Goal: Transaction & Acquisition: Book appointment/travel/reservation

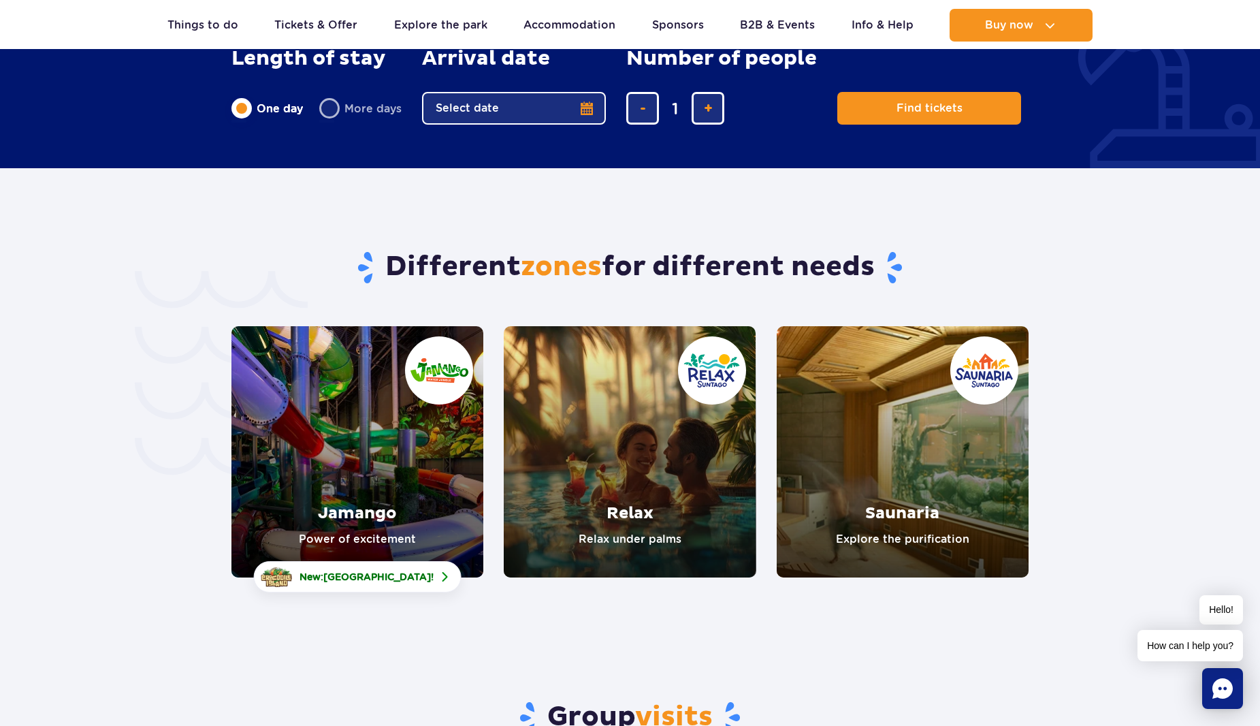
scroll to position [2723, 0]
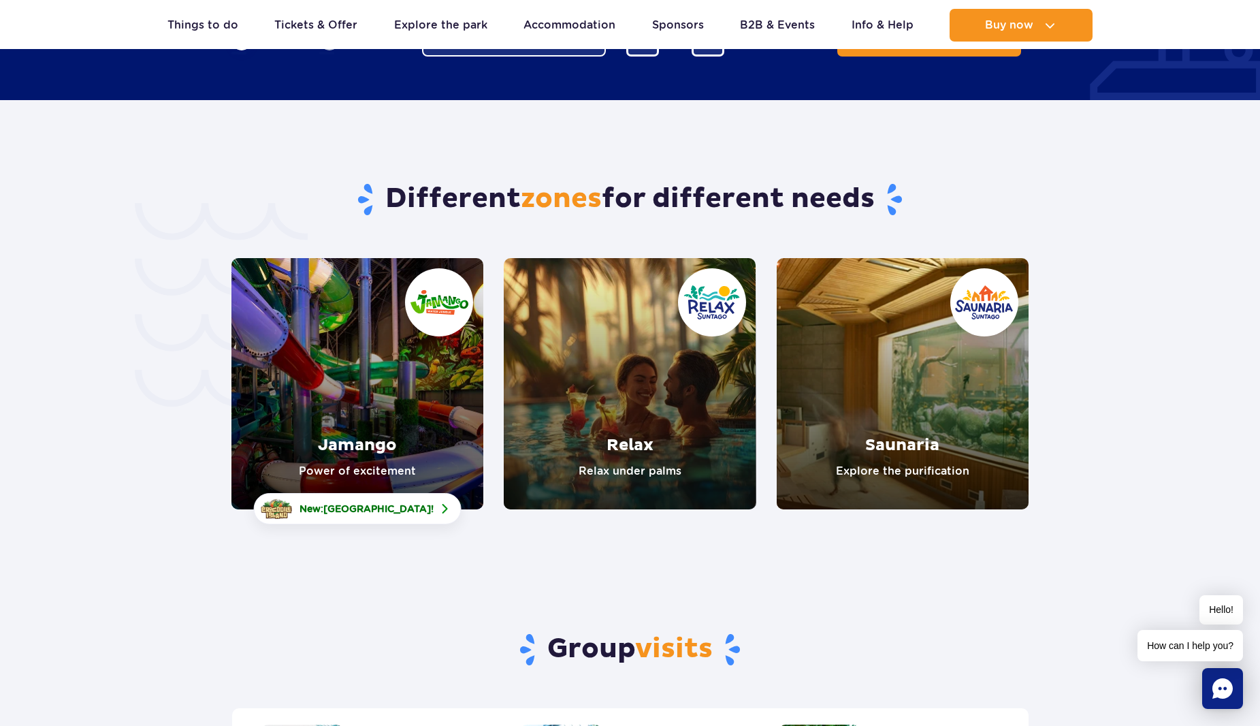
click at [634, 402] on link "Relax" at bounding box center [630, 383] width 252 height 251
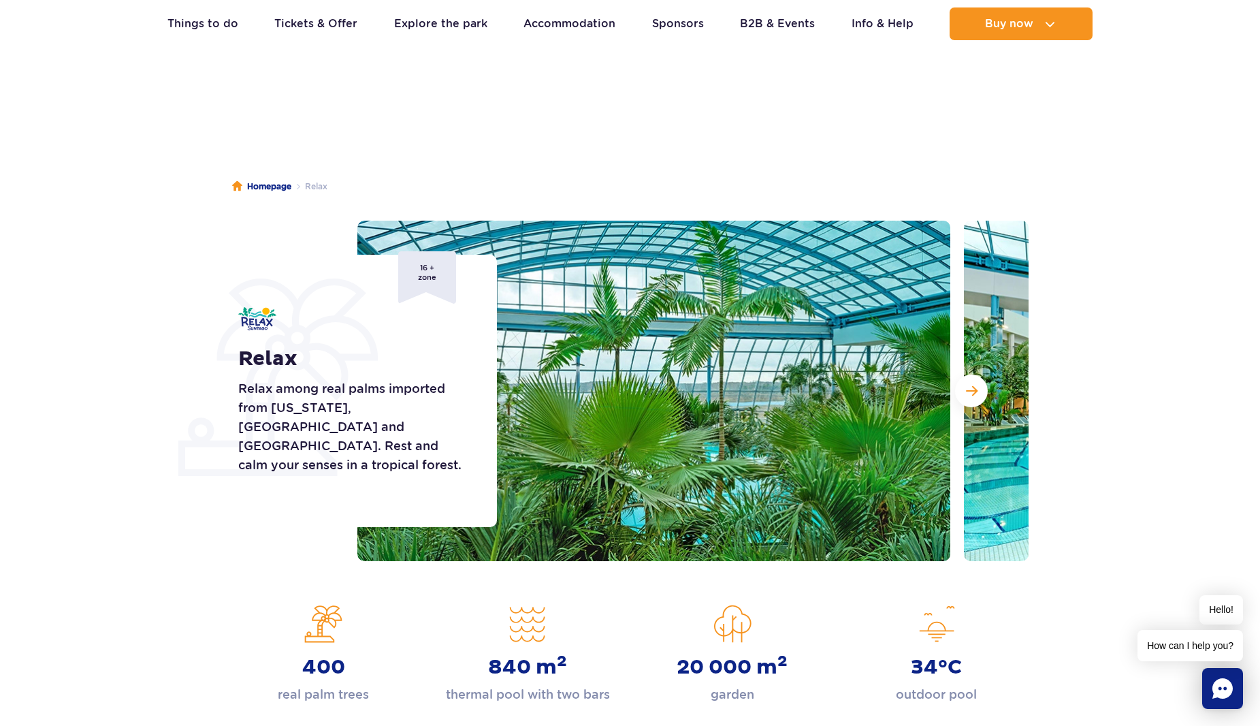
scroll to position [136, 0]
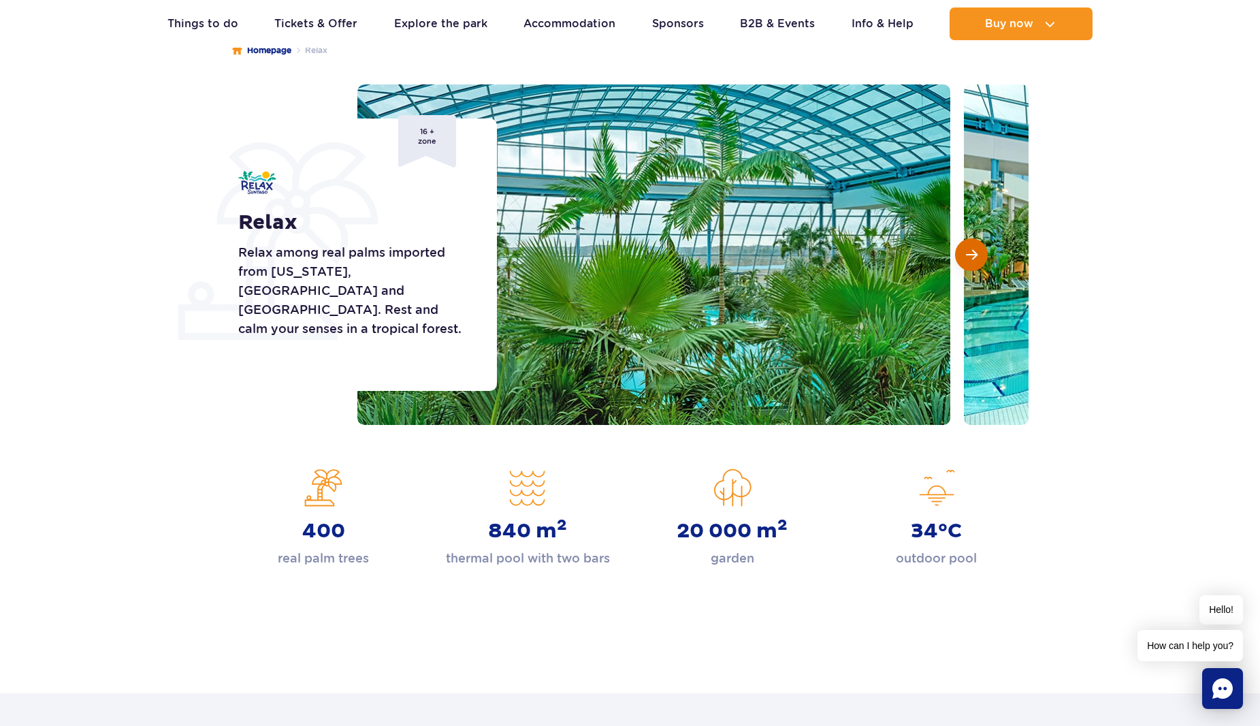
click at [982, 254] on button "Next slide" at bounding box center [971, 254] width 33 height 33
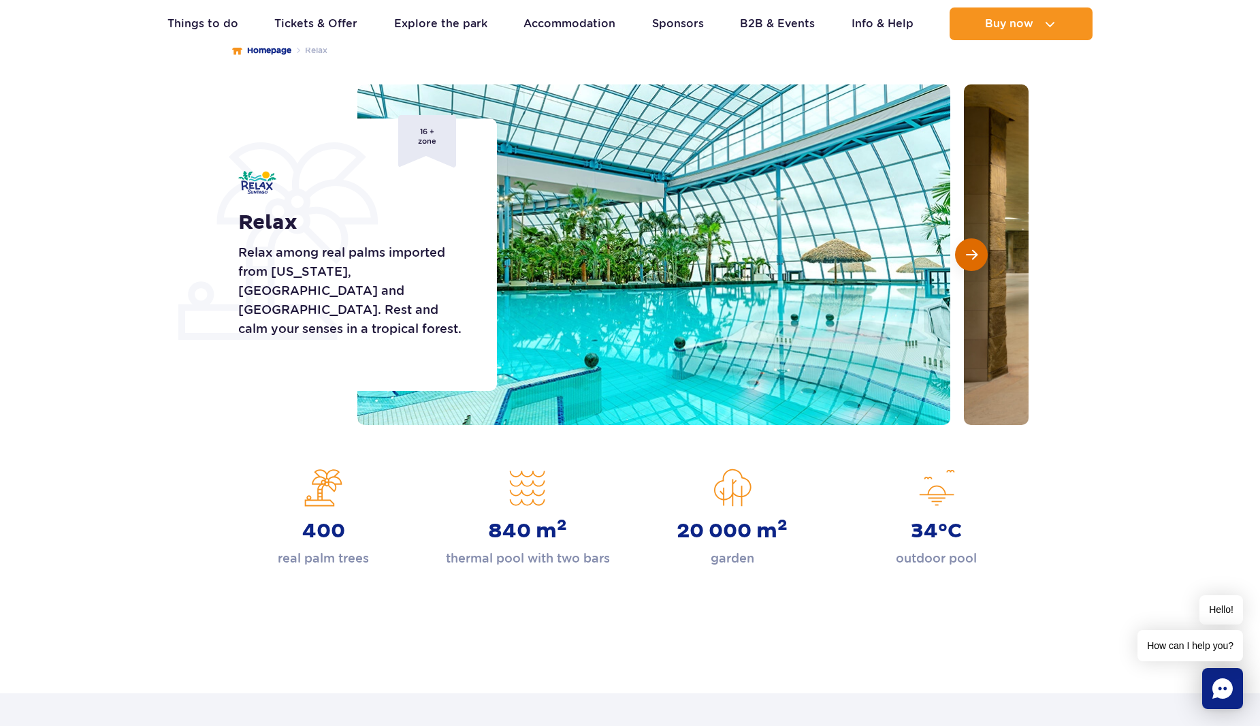
click at [982, 254] on button "Next slide" at bounding box center [971, 254] width 33 height 33
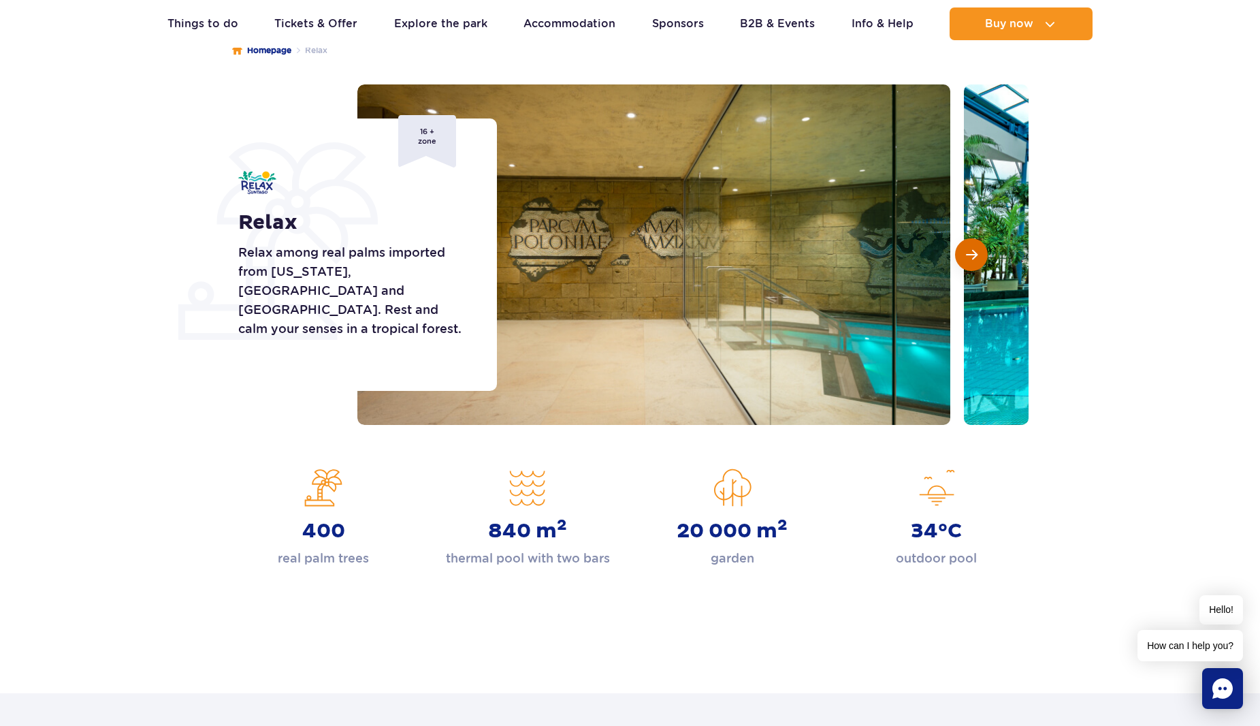
click at [982, 254] on button "Next slide" at bounding box center [971, 254] width 33 height 33
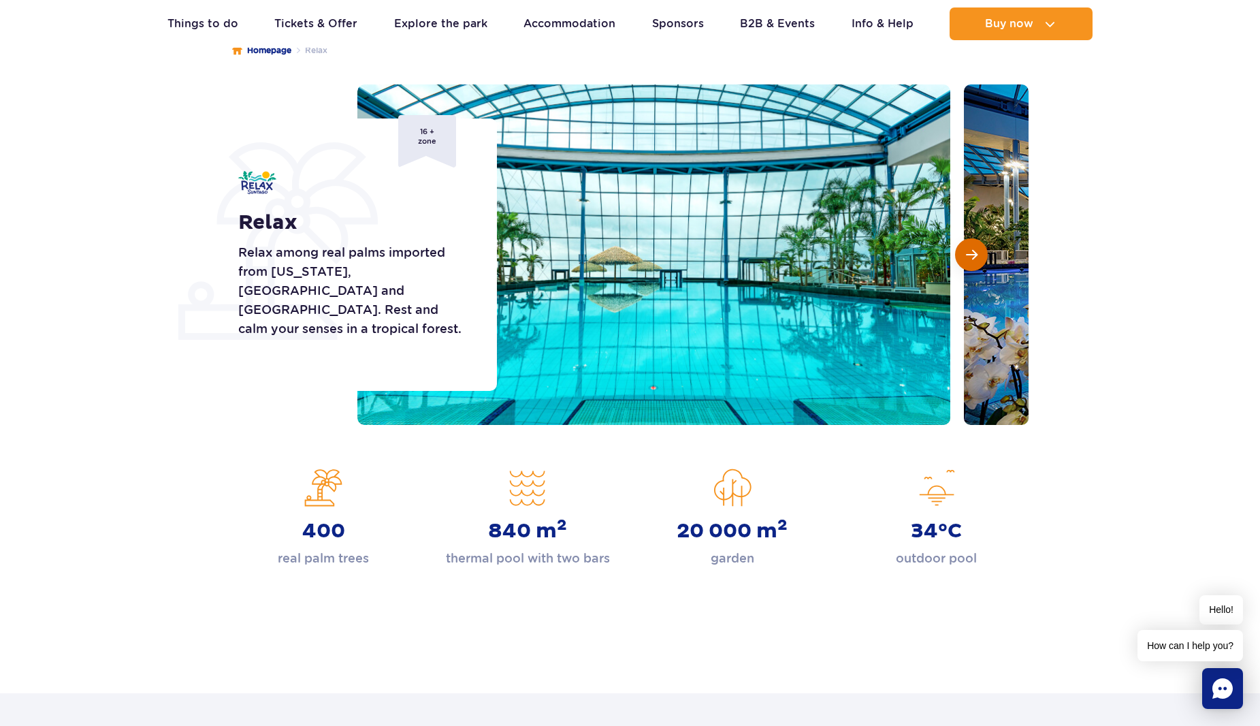
click at [982, 254] on button "Next slide" at bounding box center [971, 254] width 33 height 33
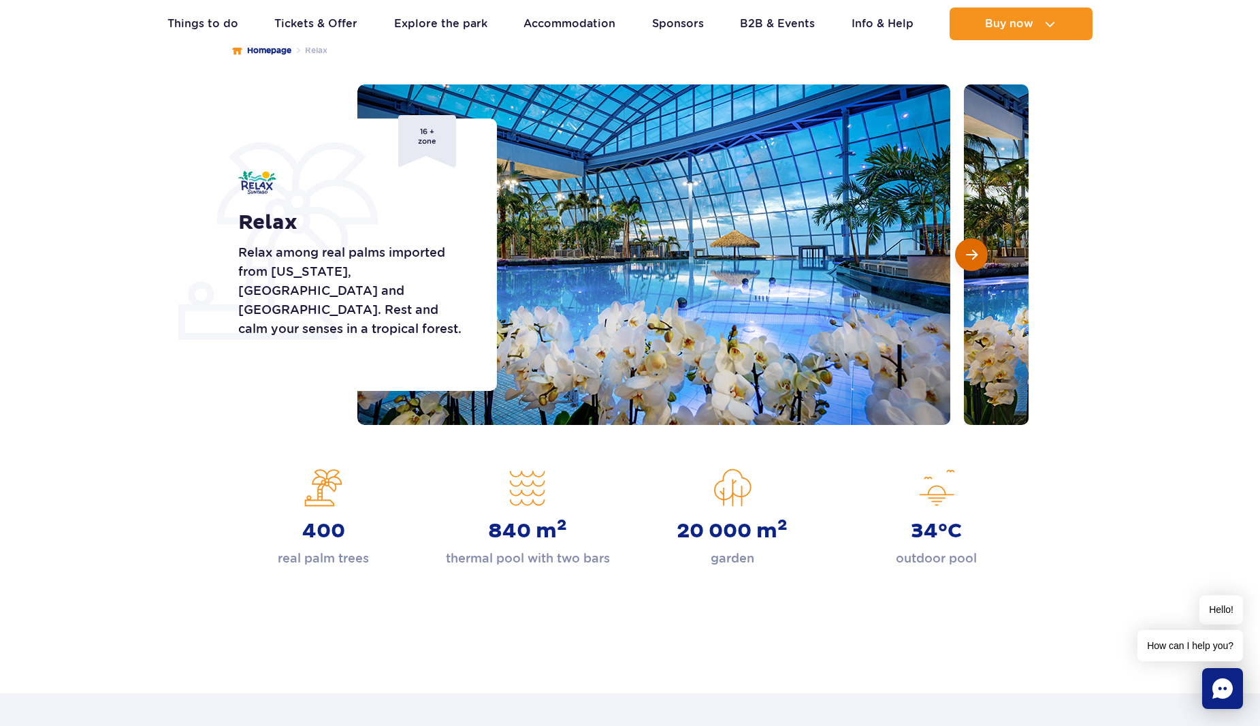
click at [982, 254] on button "Next slide" at bounding box center [971, 254] width 33 height 33
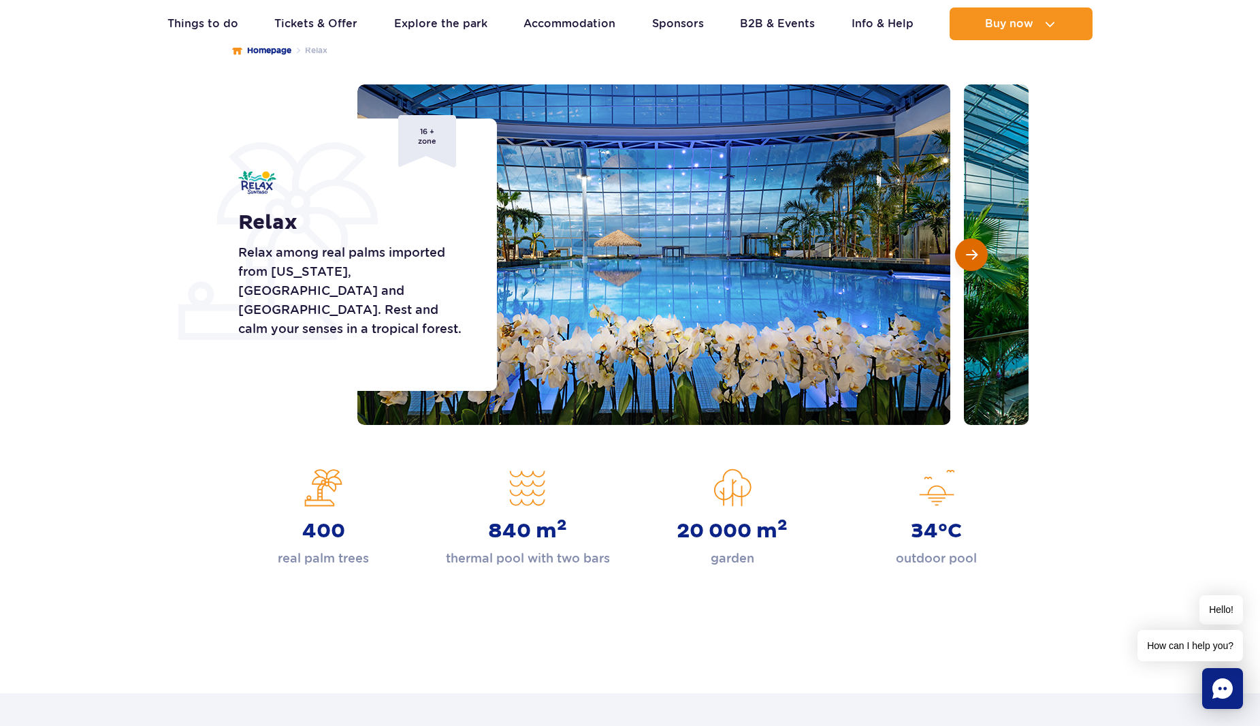
click at [982, 254] on button "Next slide" at bounding box center [971, 254] width 33 height 33
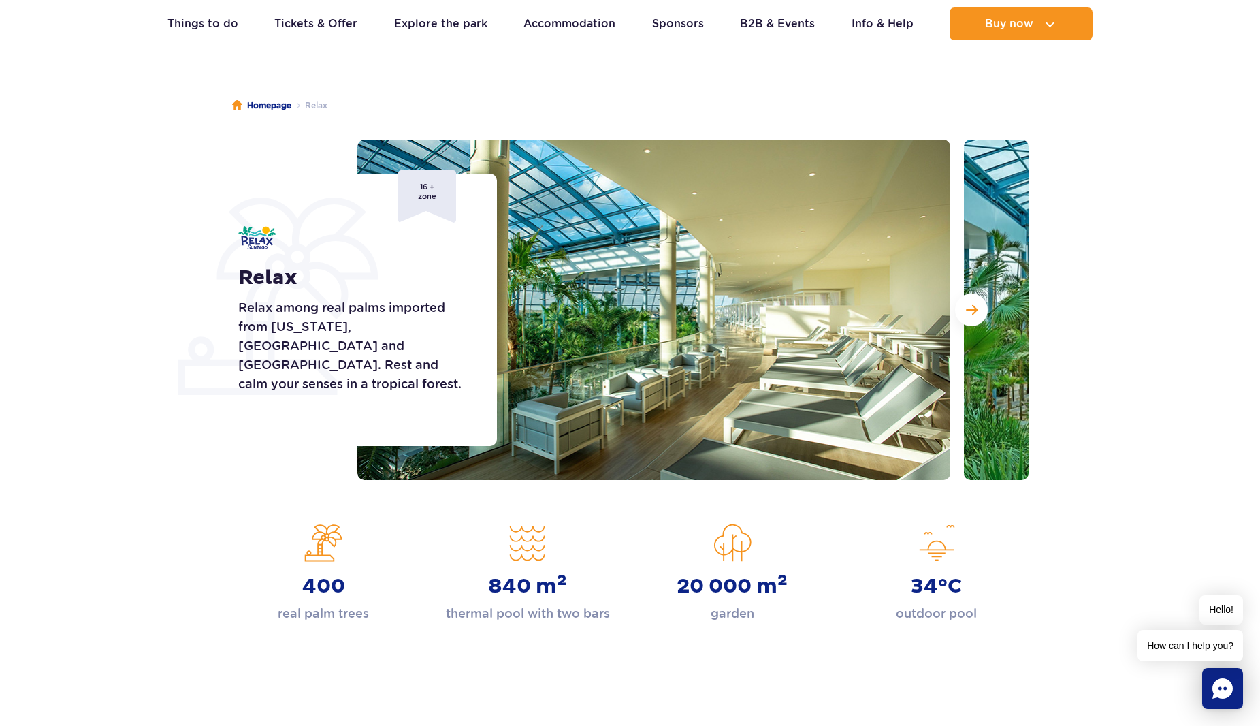
scroll to position [0, 0]
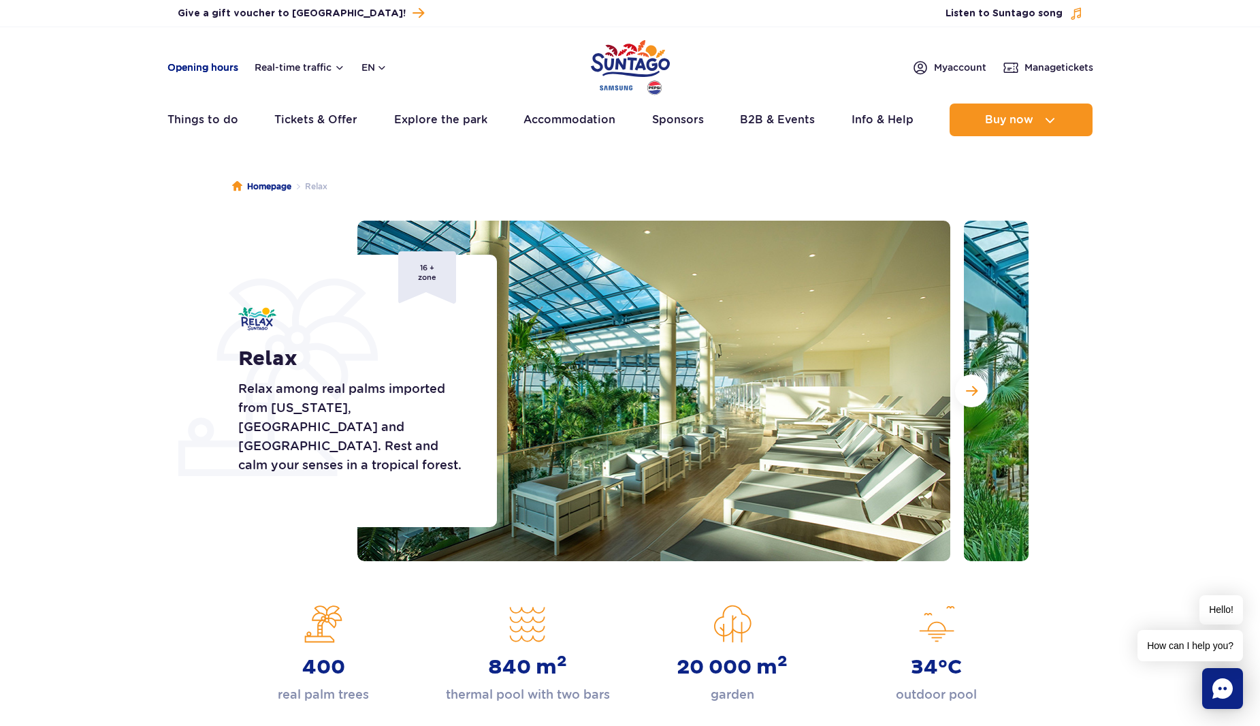
click at [215, 66] on link "Opening hours" at bounding box center [202, 68] width 71 height 14
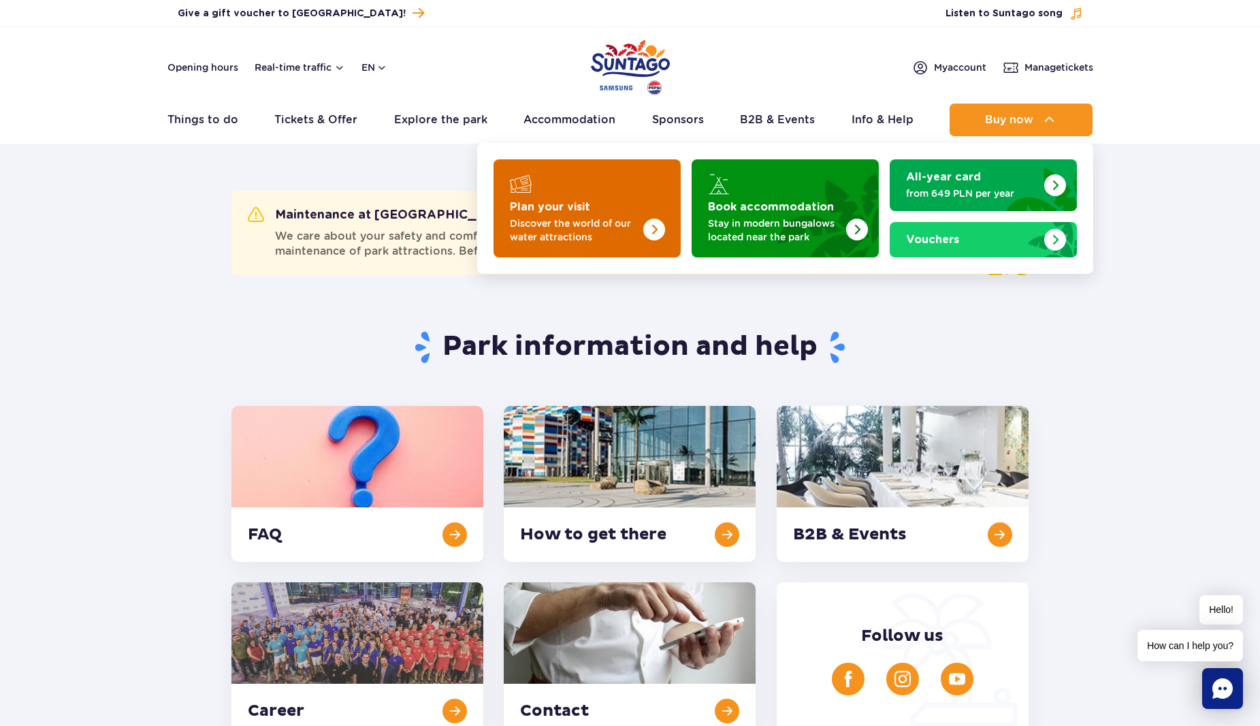
click at [646, 229] on img "Plan your visit" at bounding box center [654, 230] width 22 height 22
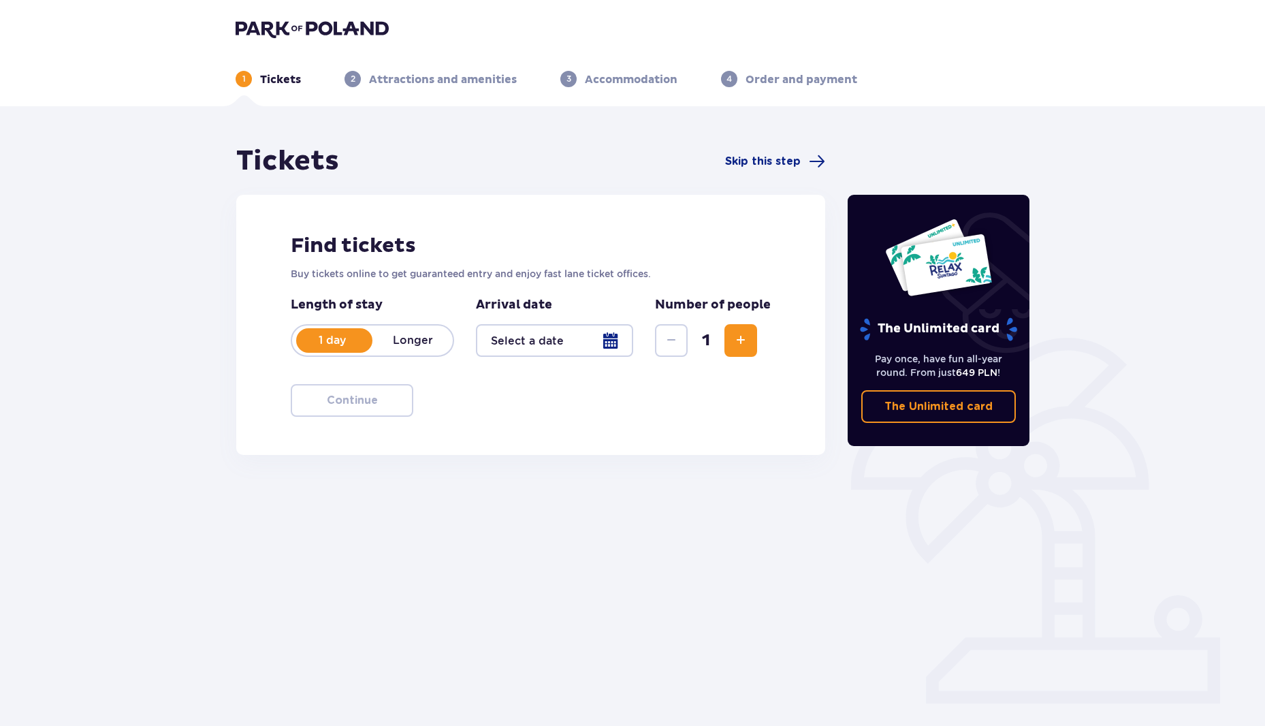
click at [605, 340] on div at bounding box center [554, 340] width 157 height 33
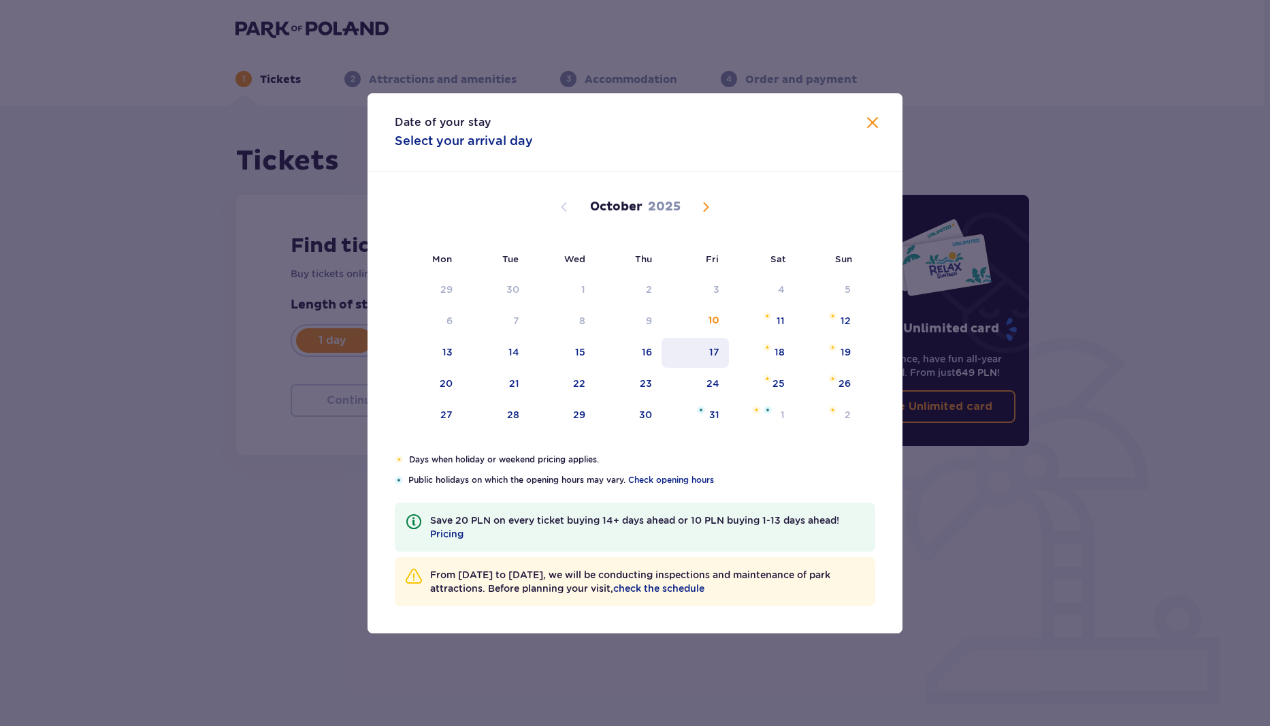
click at [718, 355] on div "17" at bounding box center [714, 352] width 10 height 14
type input "17.10.25"
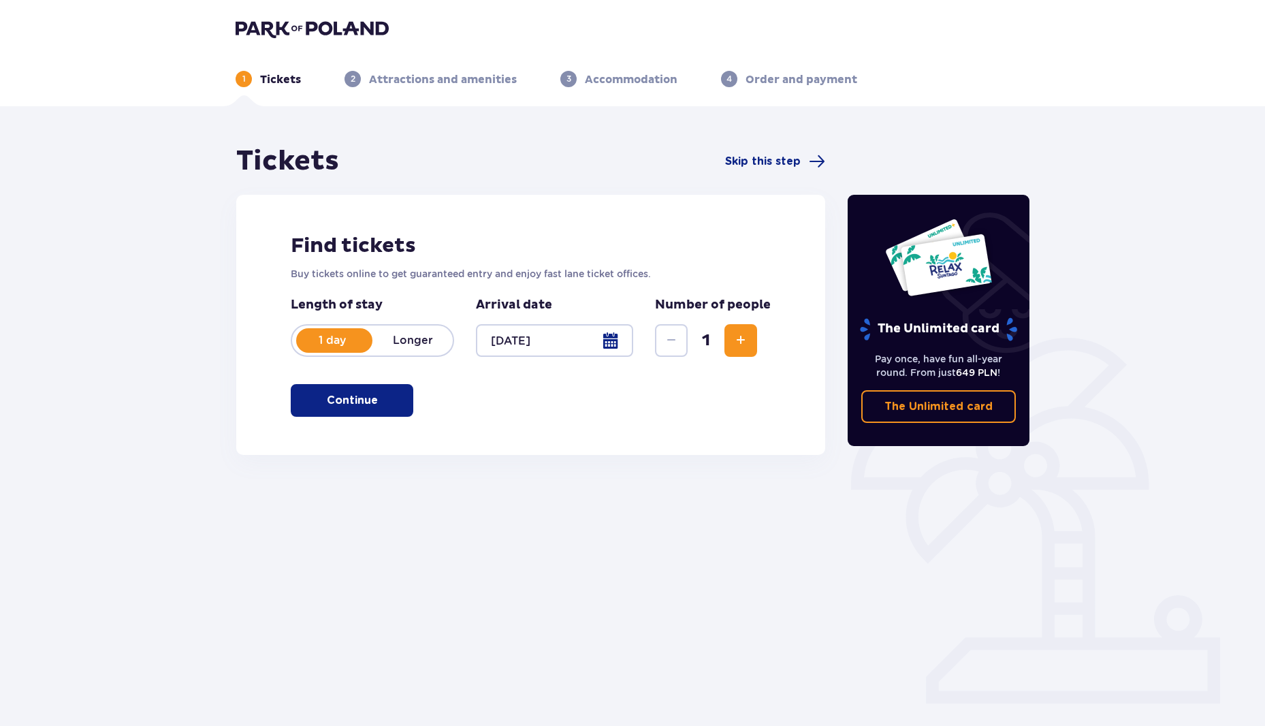
click at [732, 336] on button "Increase" at bounding box center [740, 340] width 33 height 33
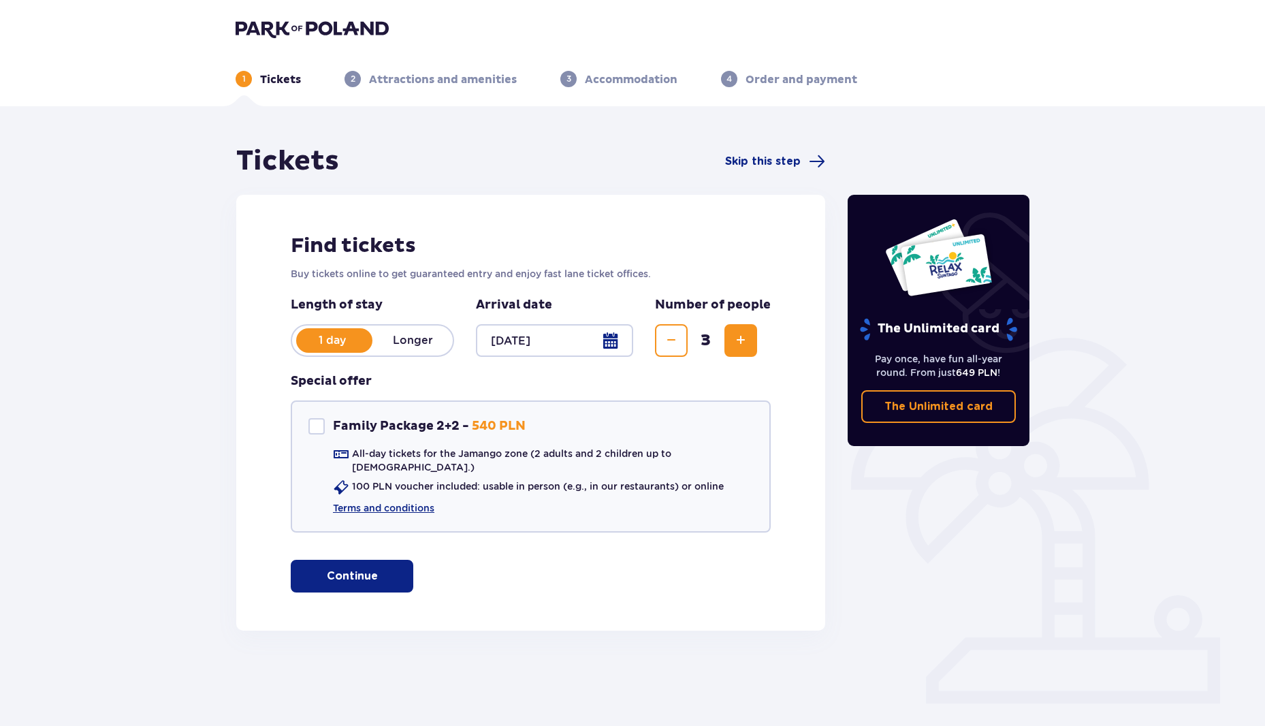
click at [358, 568] on p "Continue" at bounding box center [352, 575] width 51 height 15
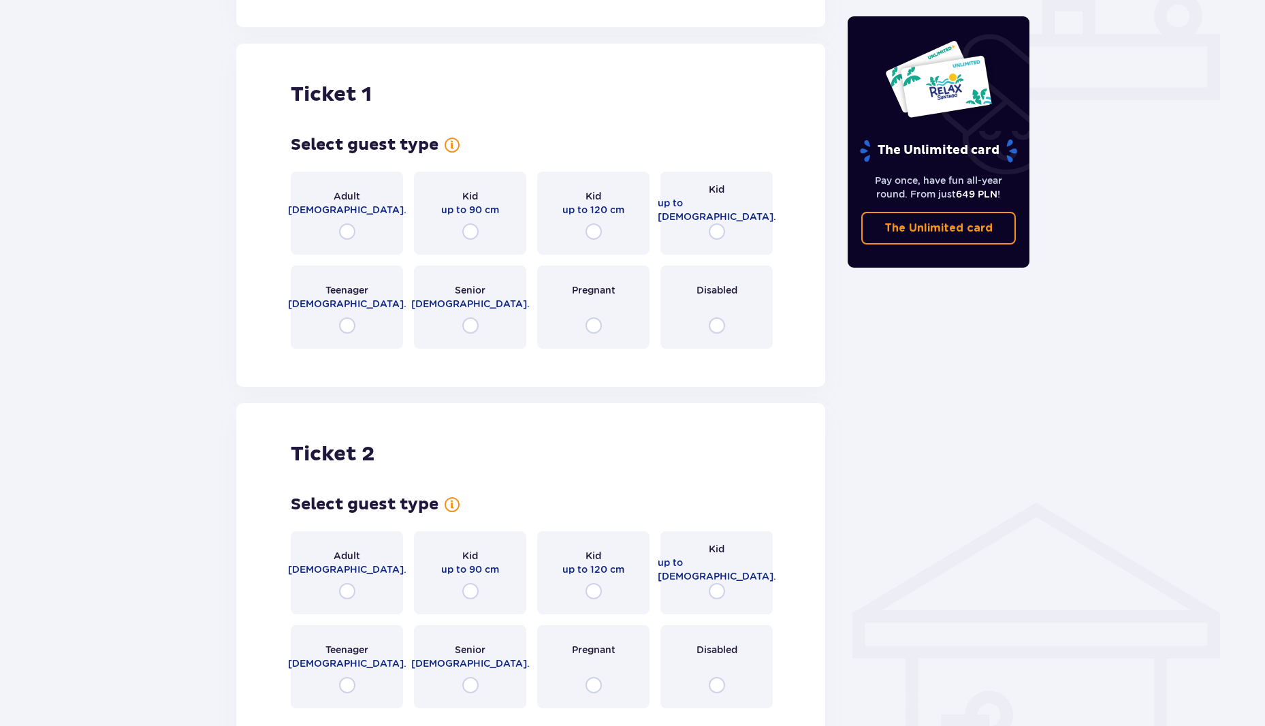
scroll to position [619, 0]
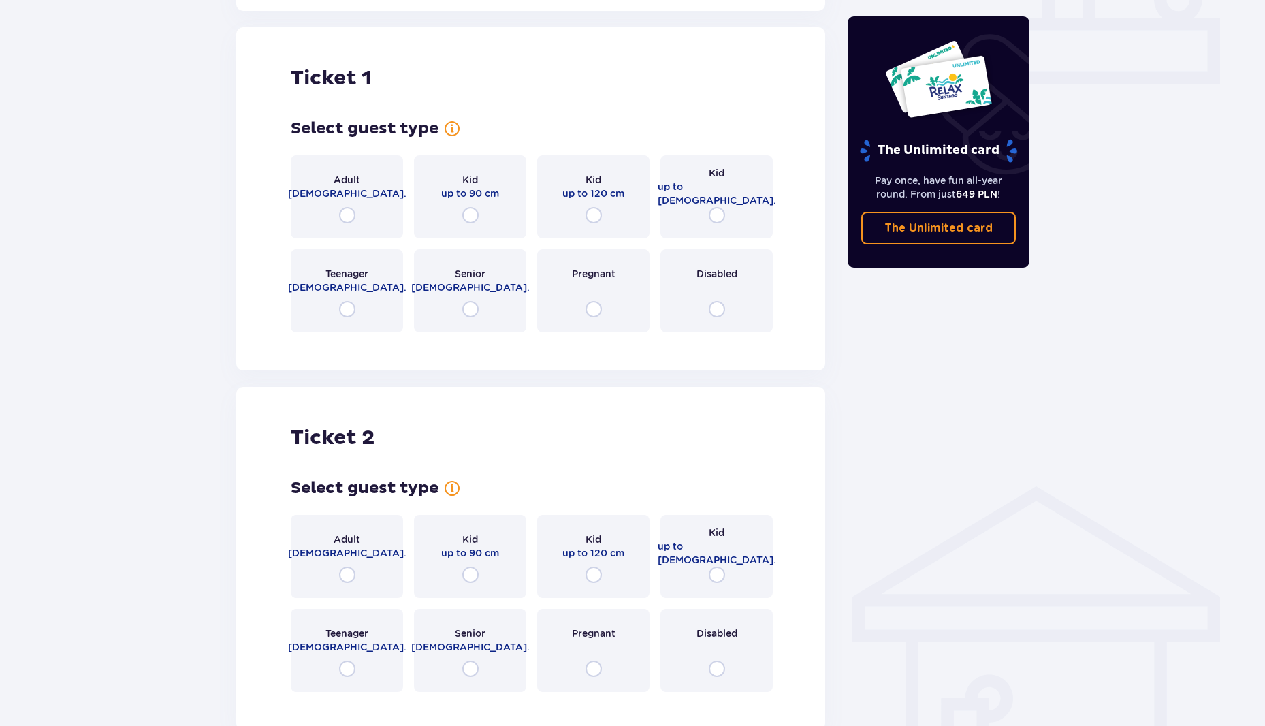
click at [351, 207] on input "radio" at bounding box center [347, 215] width 16 height 16
radio input "true"
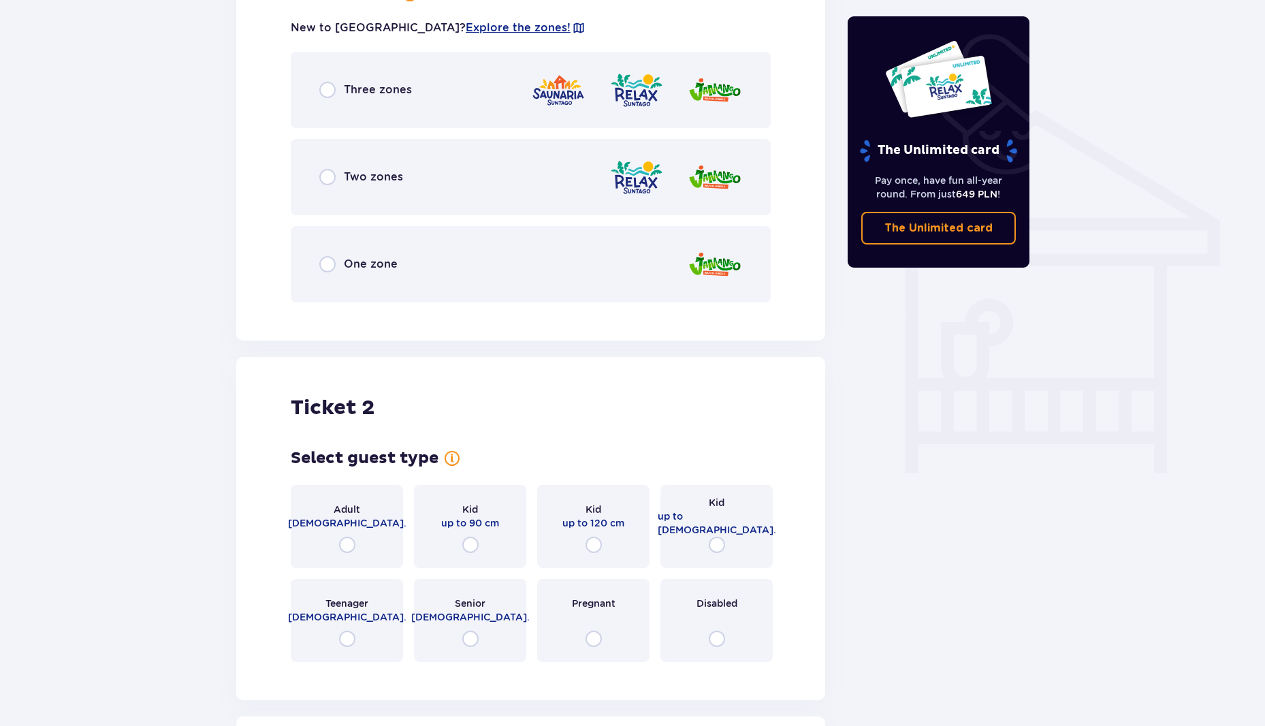
click at [431, 263] on div "One zone" at bounding box center [531, 264] width 480 height 76
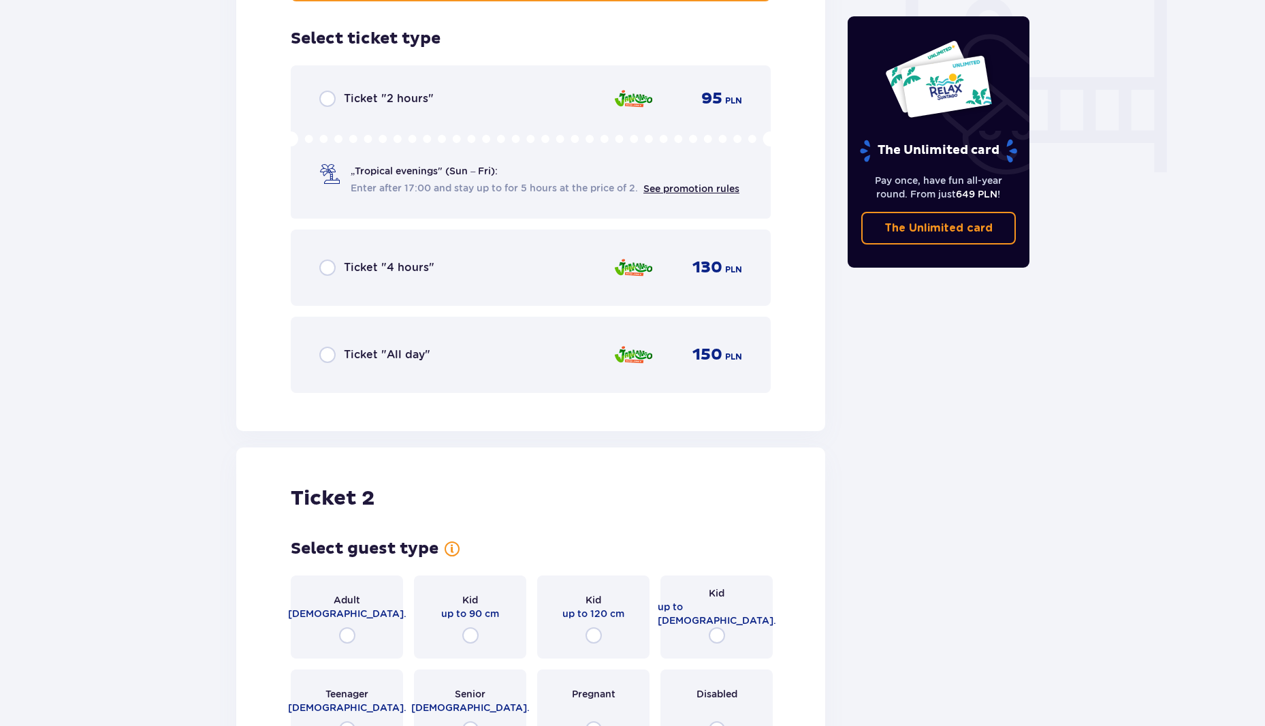
scroll to position [1298, 0]
click at [435, 339] on div "Ticket "All day" 150 PLN" at bounding box center [530, 353] width 423 height 29
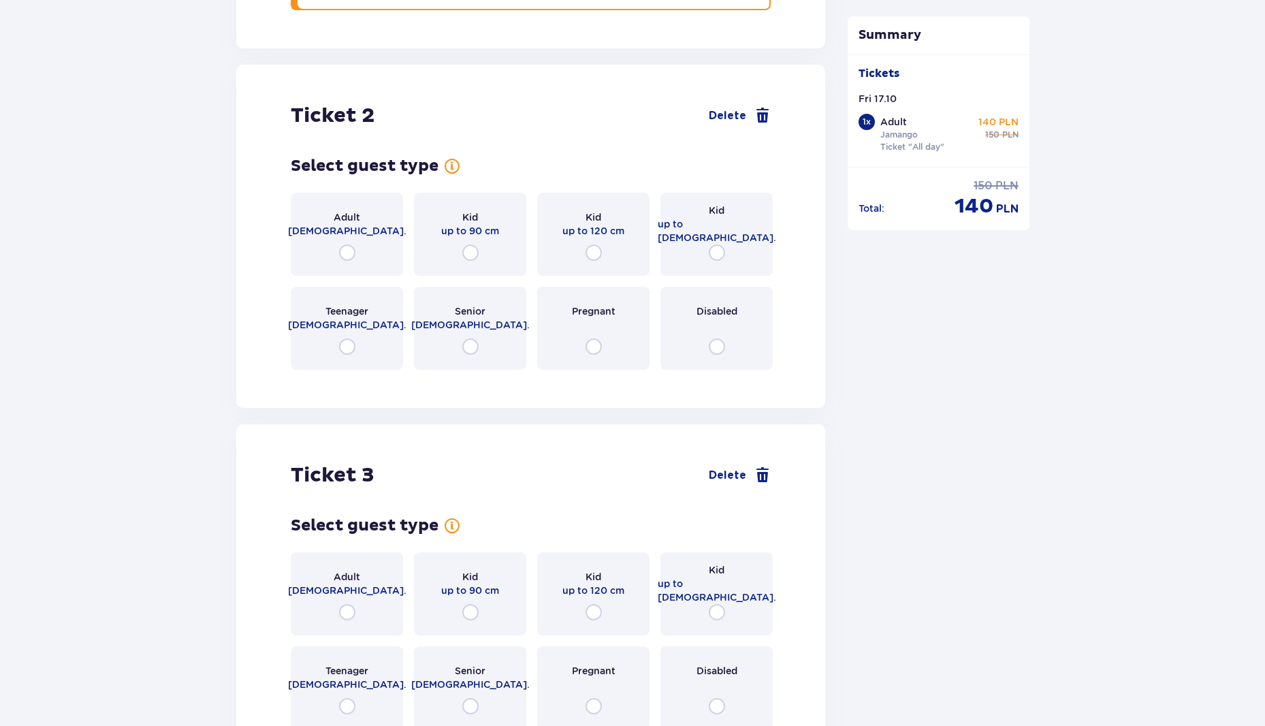
scroll to position [1648, 0]
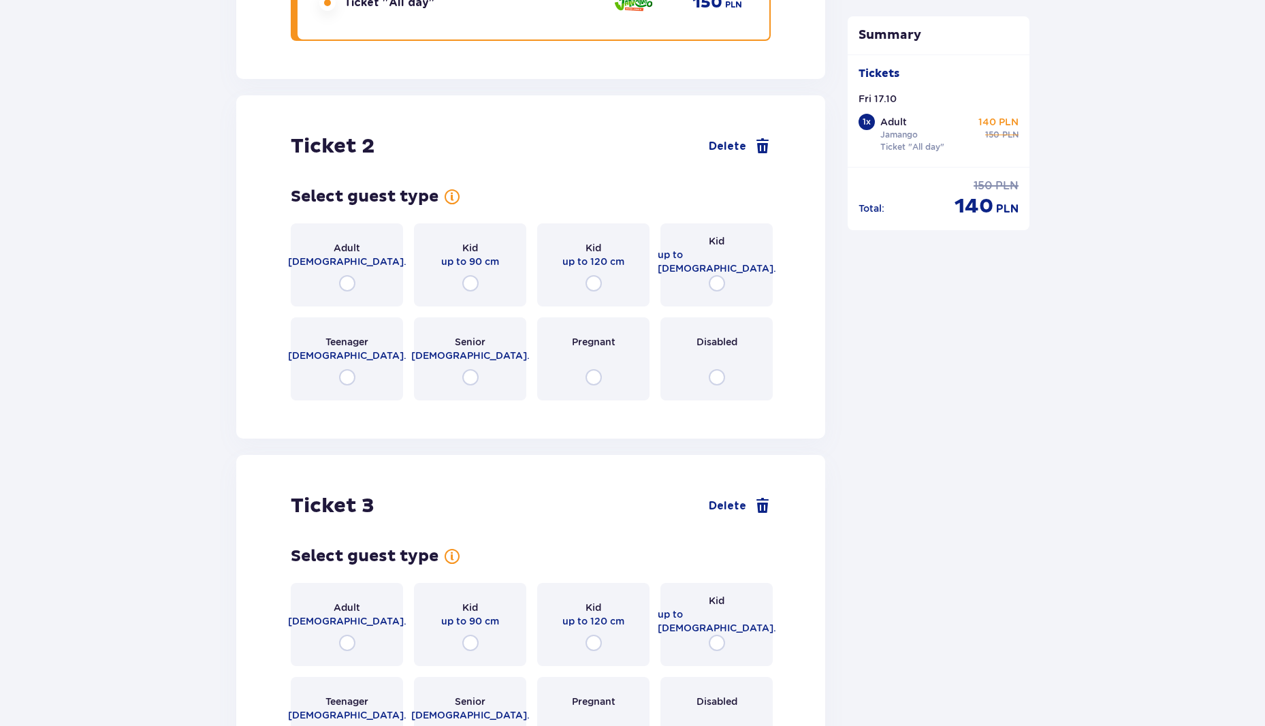
click at [358, 275] on div "Adult 18 - 65 y.o." at bounding box center [347, 264] width 112 height 83
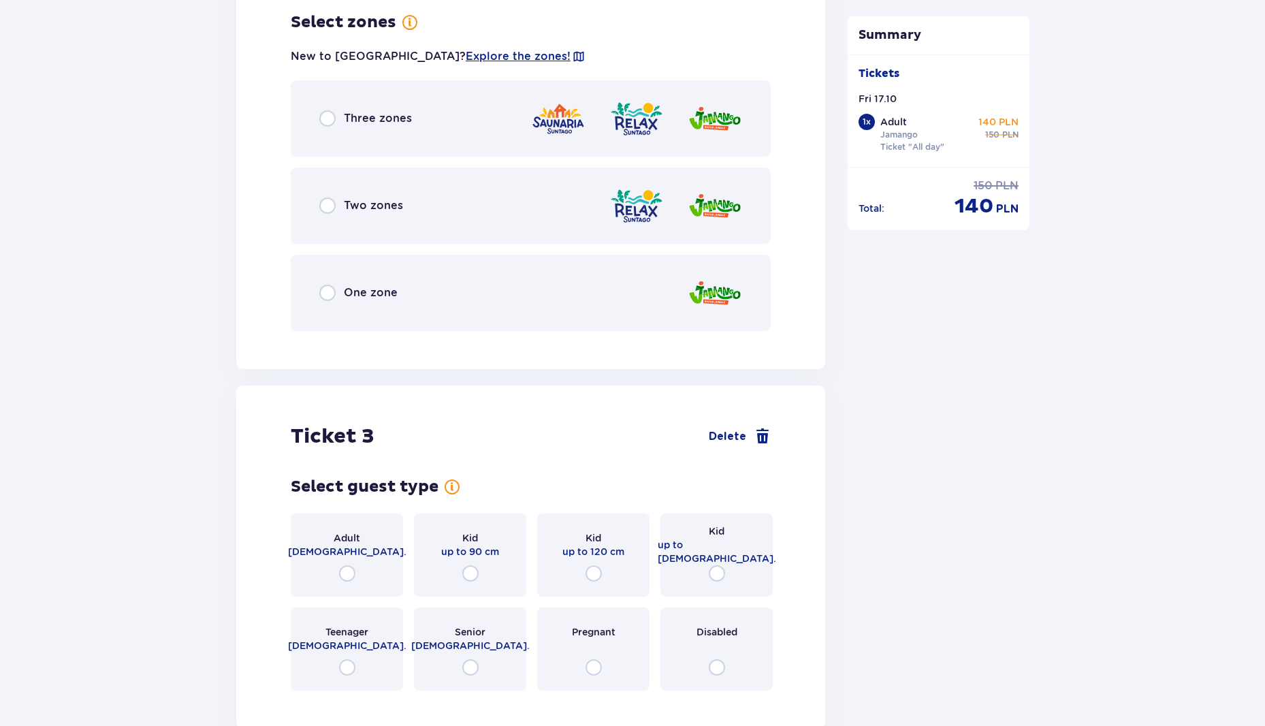
click at [435, 293] on div "One zone" at bounding box center [531, 293] width 480 height 76
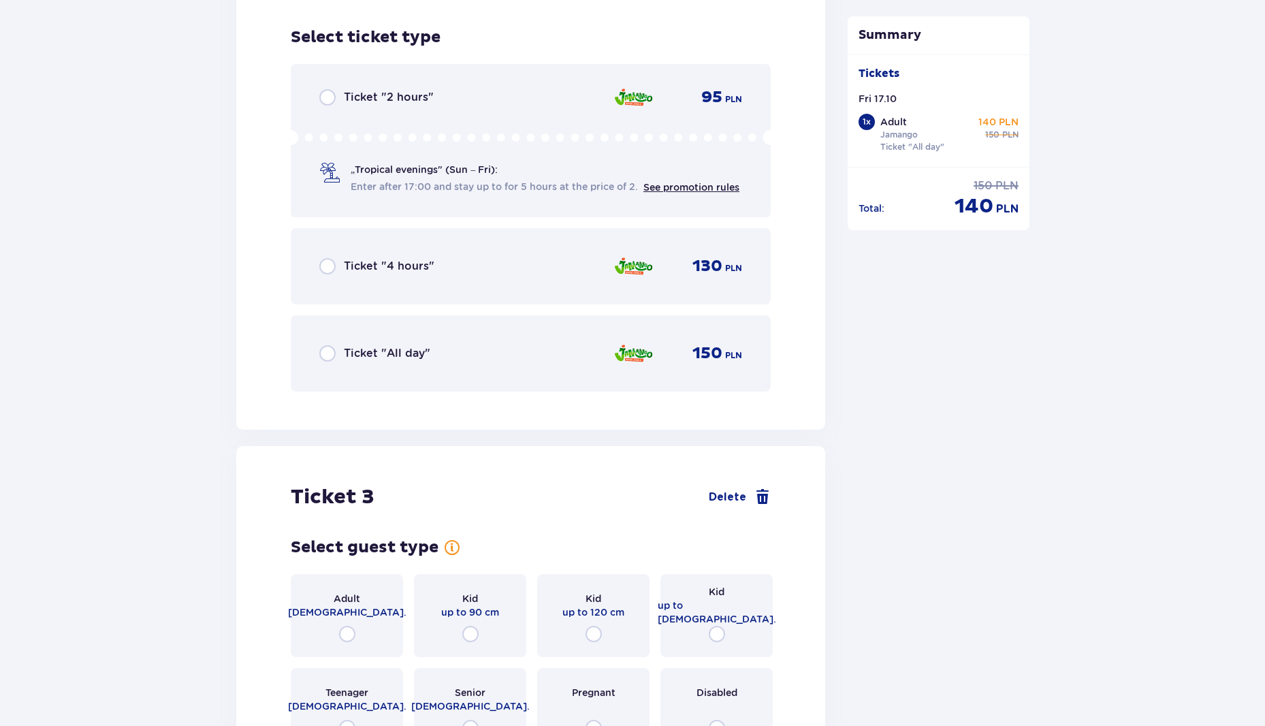
click at [455, 342] on div "Ticket "All day" 150 PLN" at bounding box center [530, 353] width 423 height 29
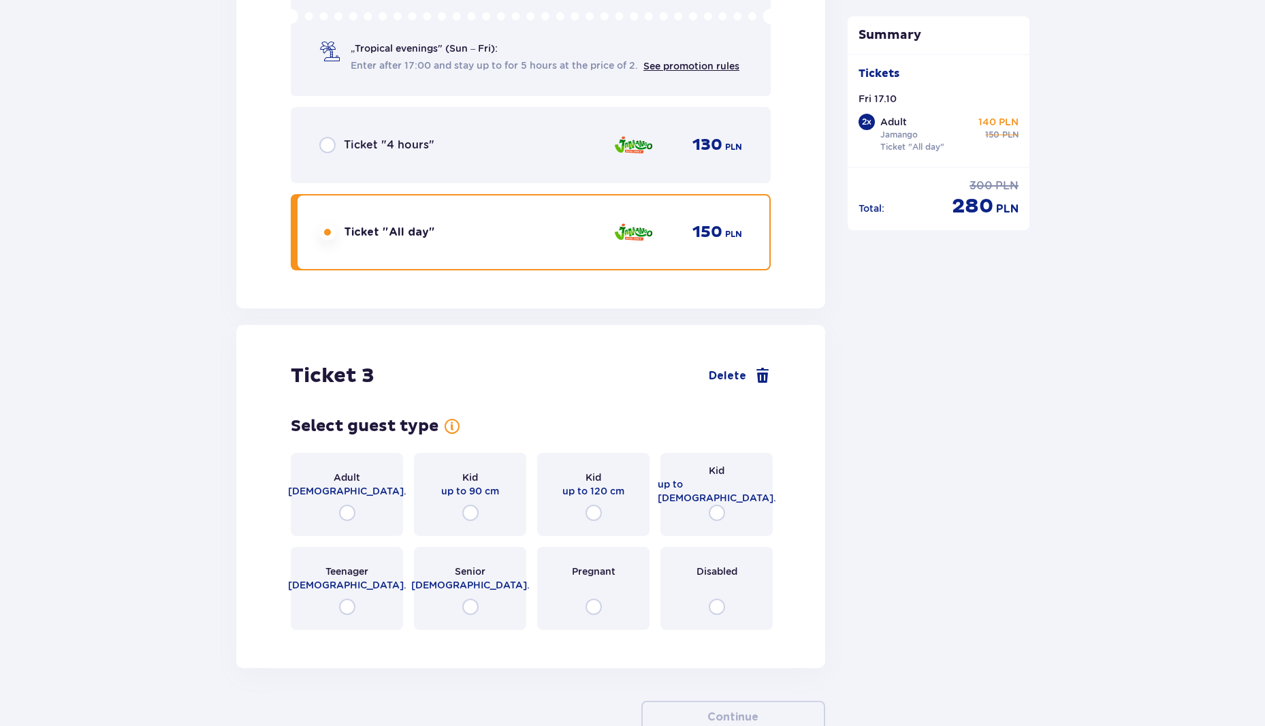
scroll to position [2594, 0]
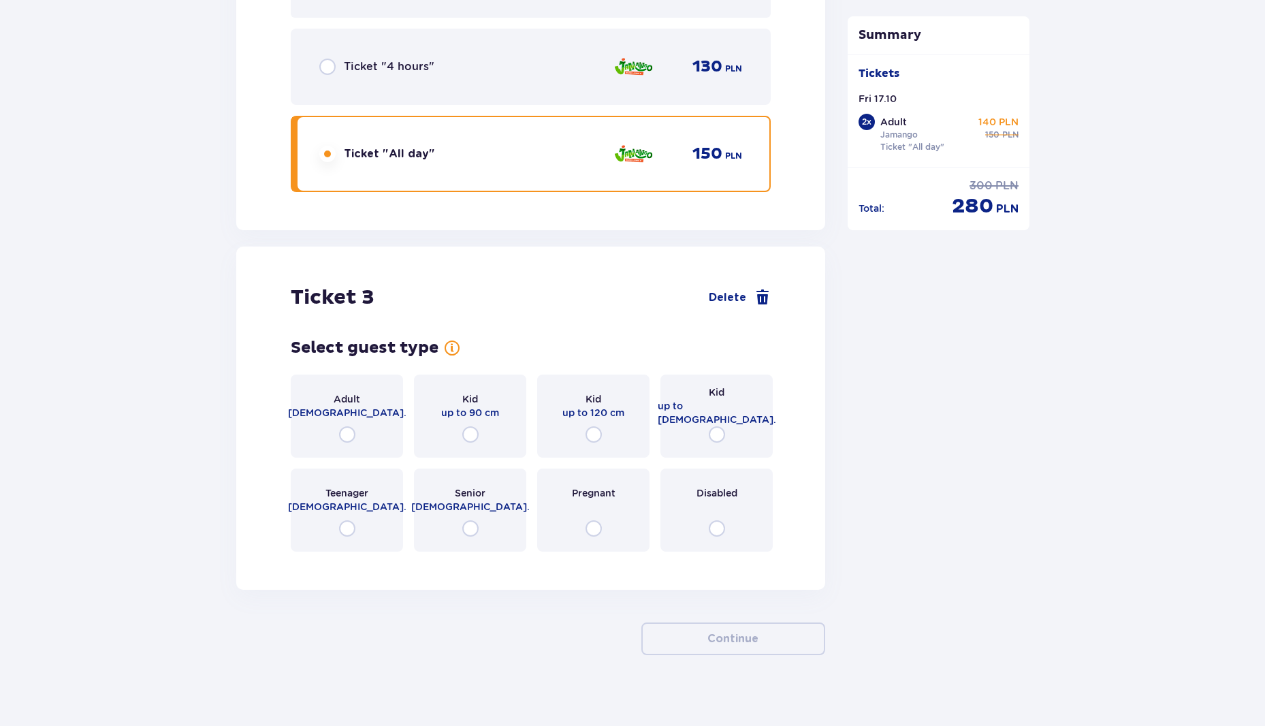
click at [603, 427] on div "Kid up to 120 cm" at bounding box center [593, 415] width 112 height 83
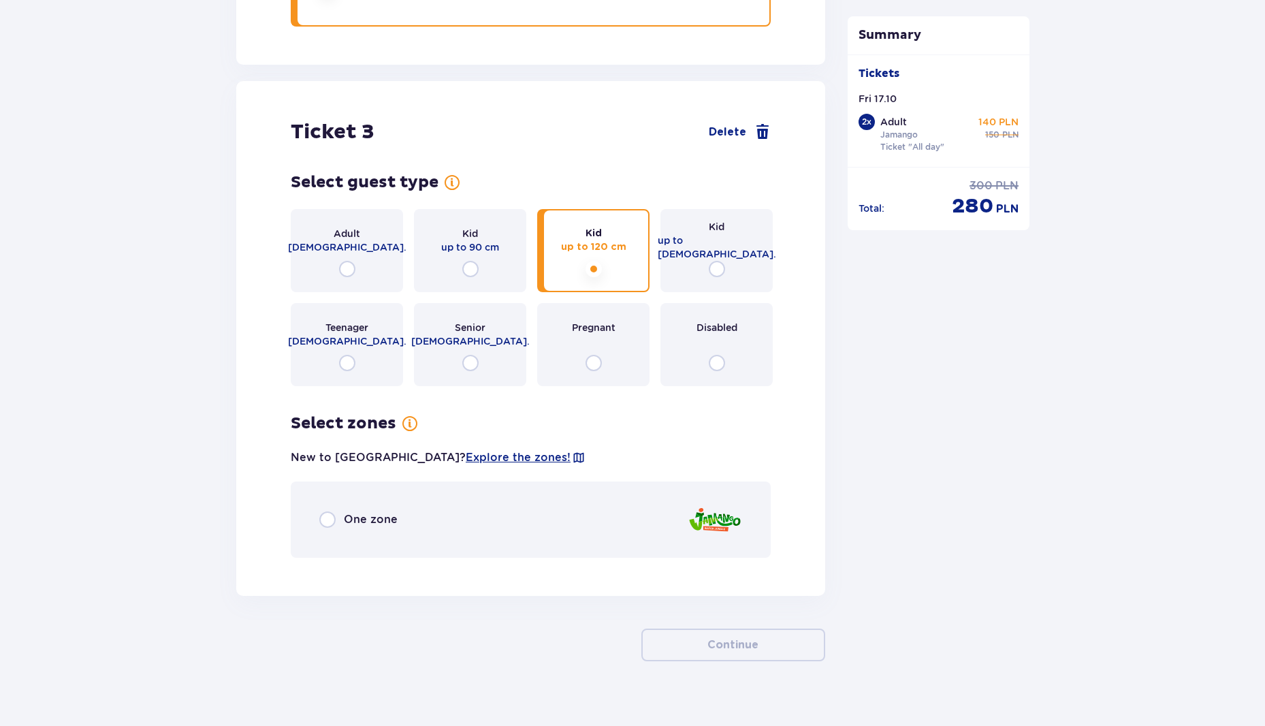
scroll to position [2765, 0]
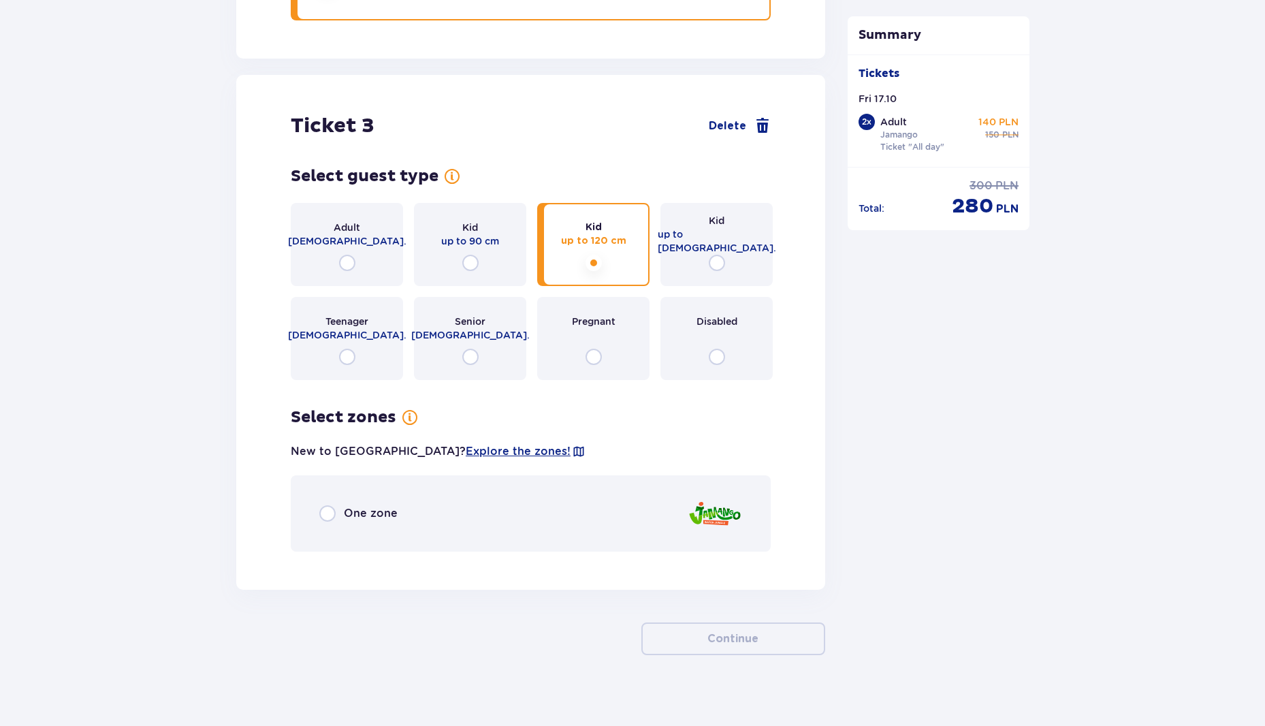
click at [489, 486] on div "One zone" at bounding box center [531, 513] width 480 height 76
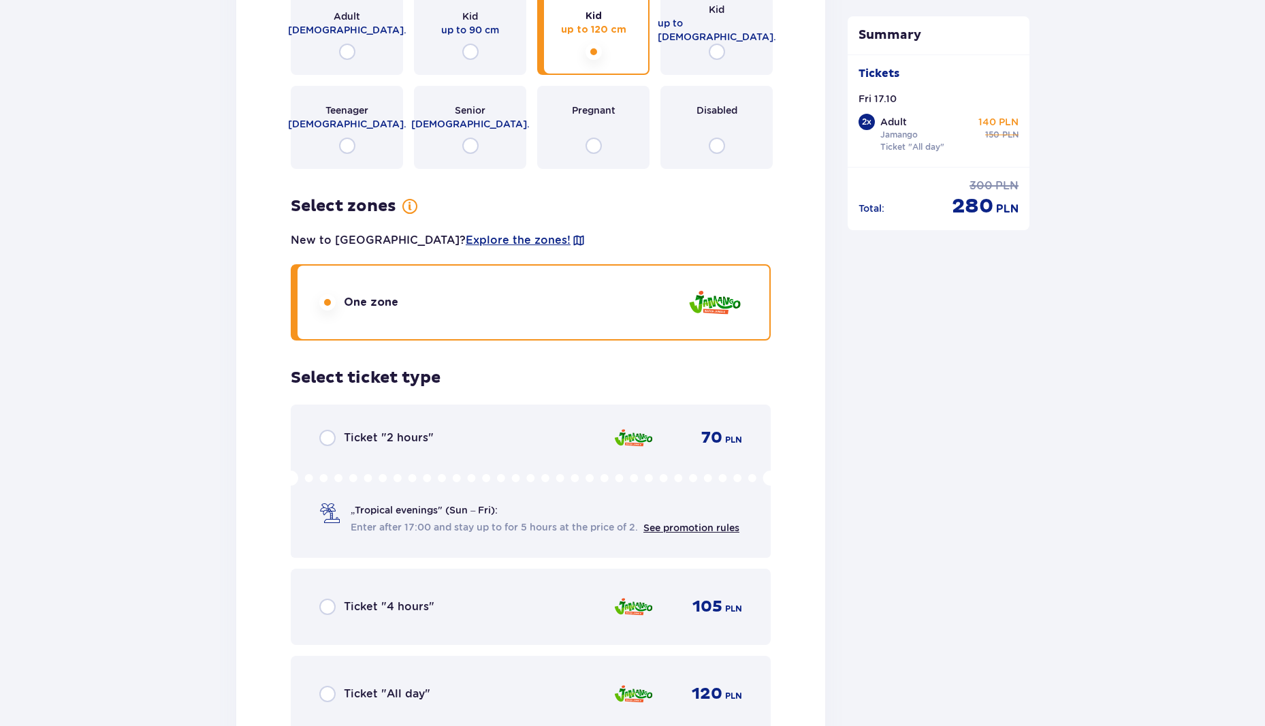
scroll to position [2952, 0]
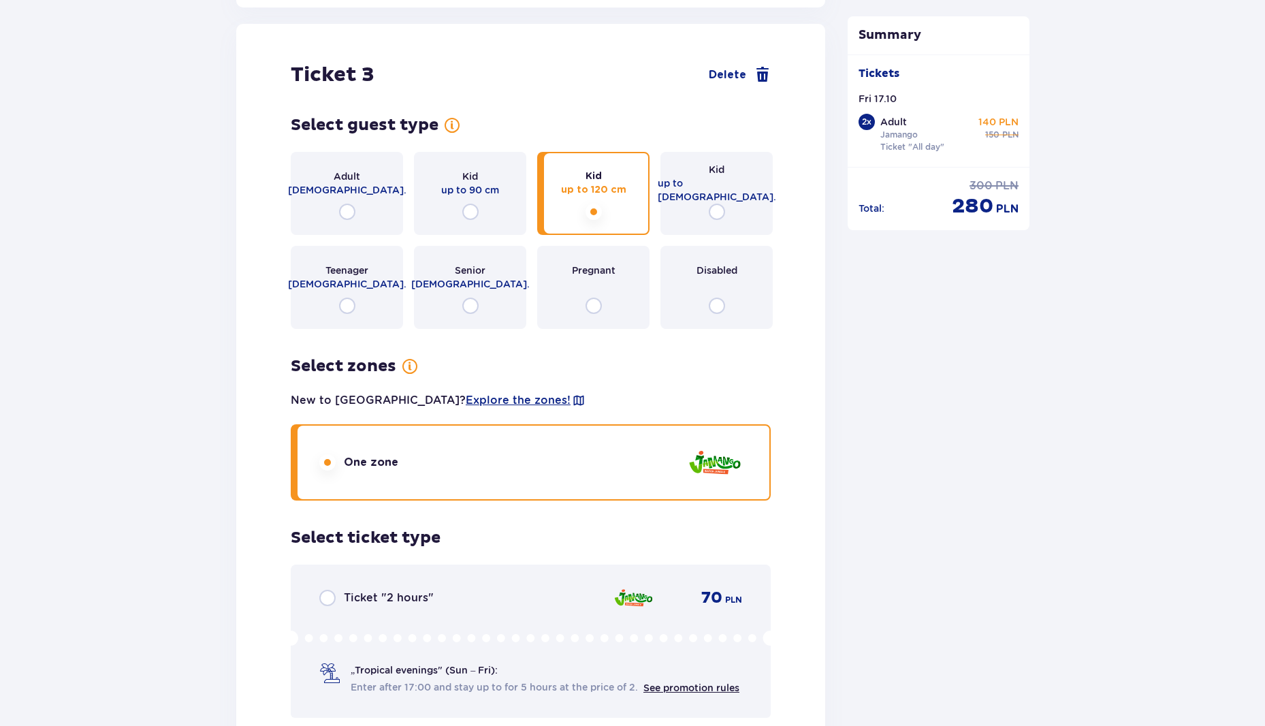
click at [496, 183] on span "up to 90 cm" at bounding box center [470, 190] width 58 height 14
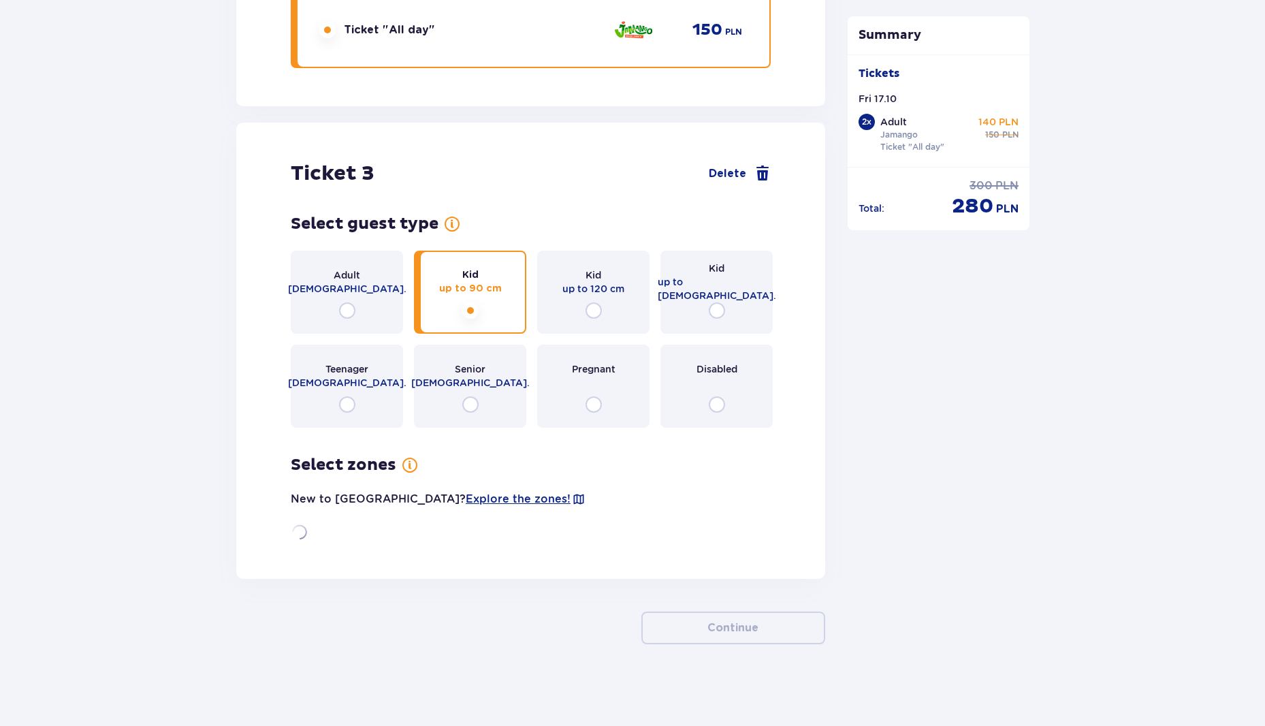
scroll to position [2765, 0]
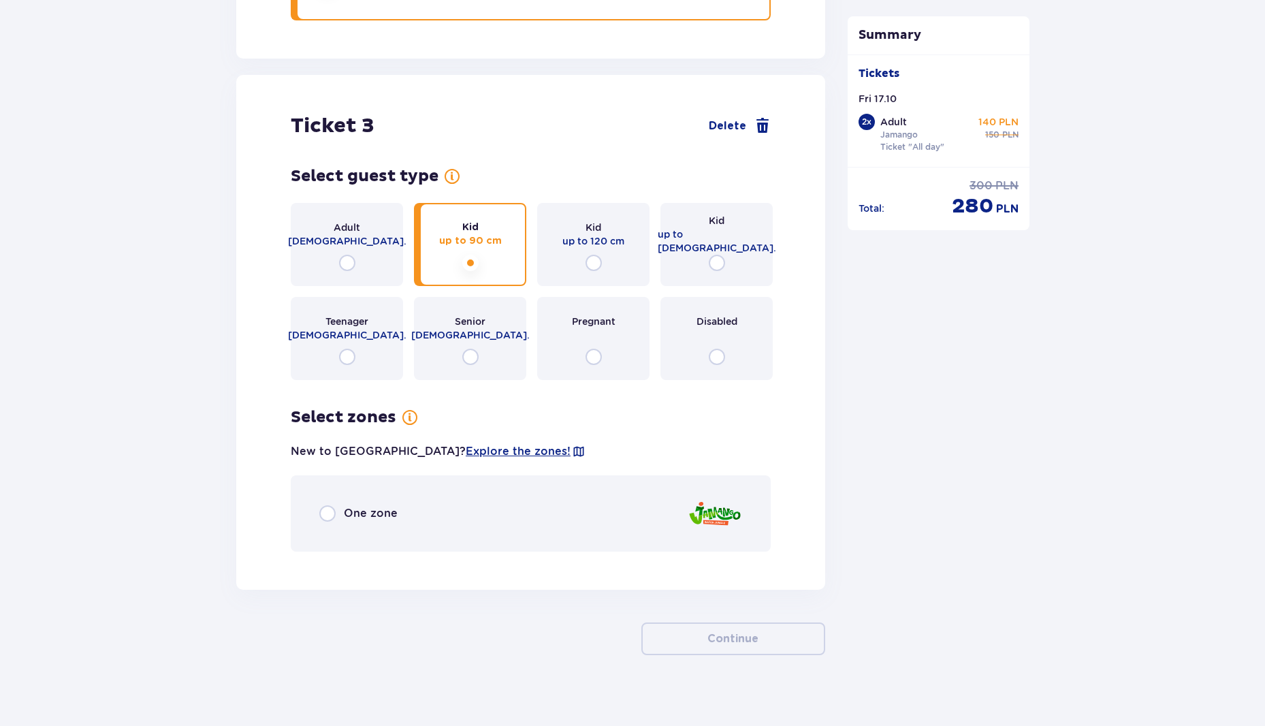
click at [477, 489] on div "One zone" at bounding box center [531, 513] width 480 height 76
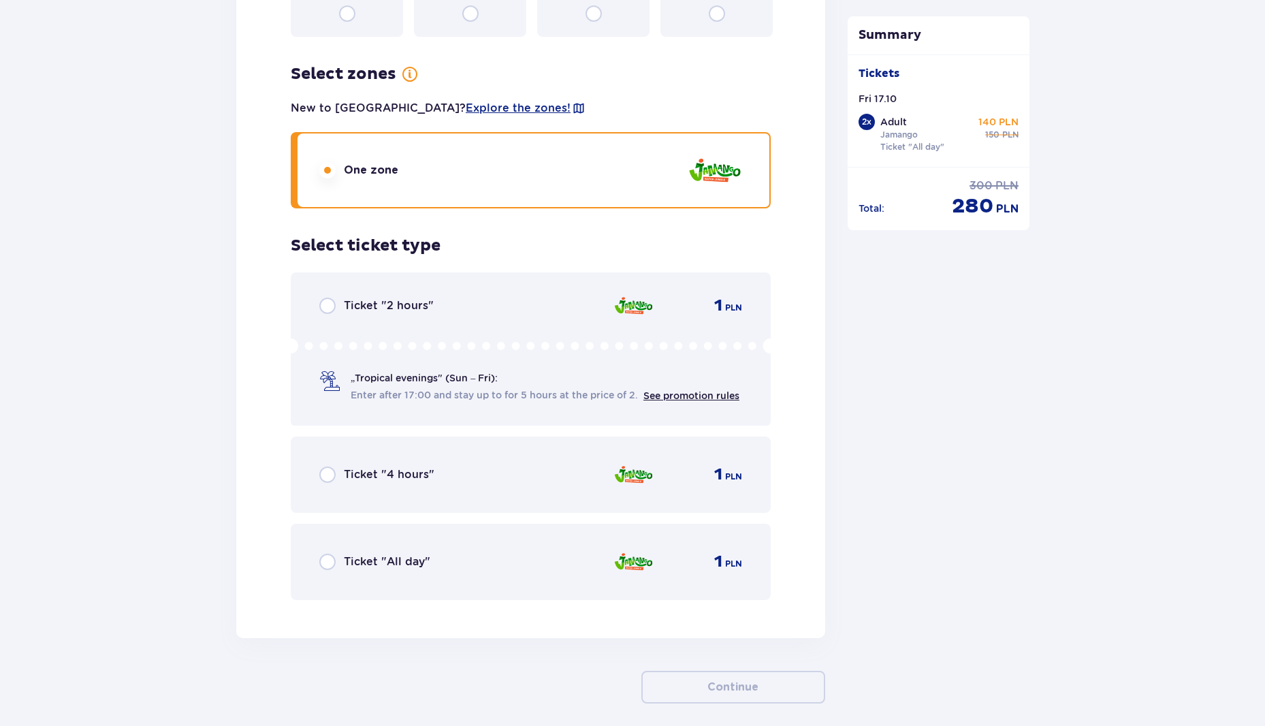
scroll to position [3157, 0]
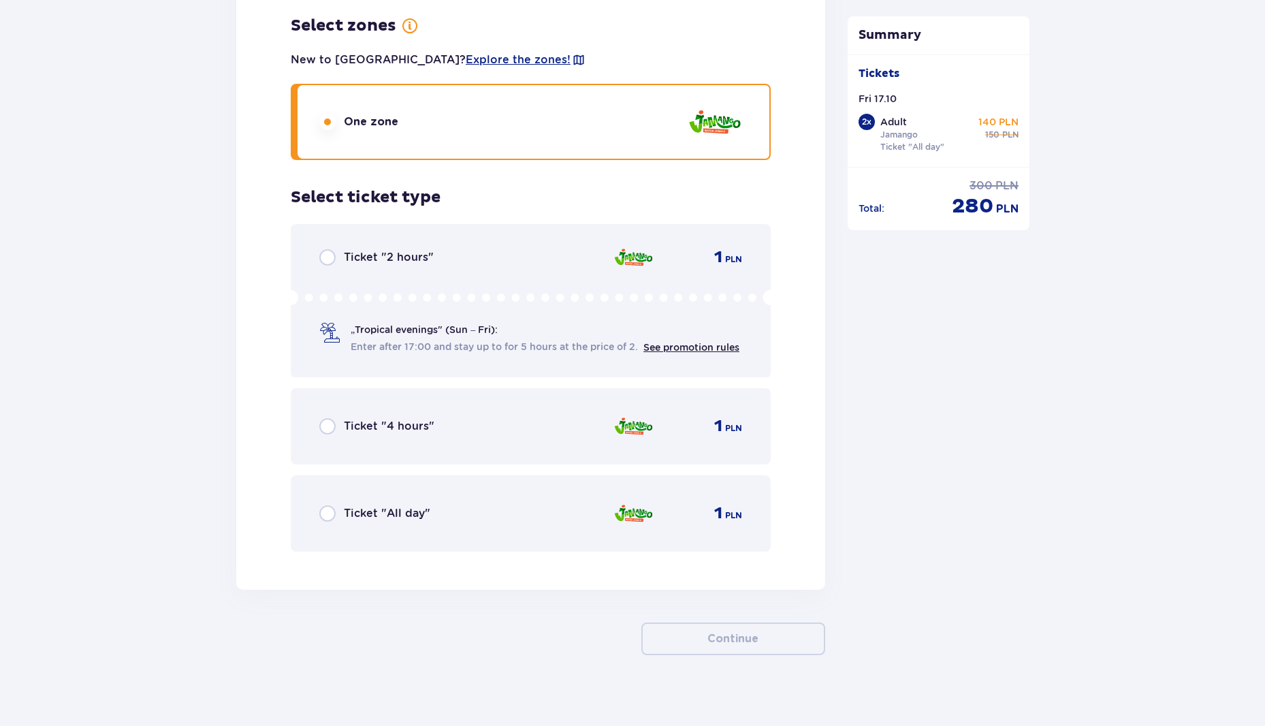
click at [545, 511] on div "Ticket "All day" 1 PLN" at bounding box center [530, 513] width 423 height 29
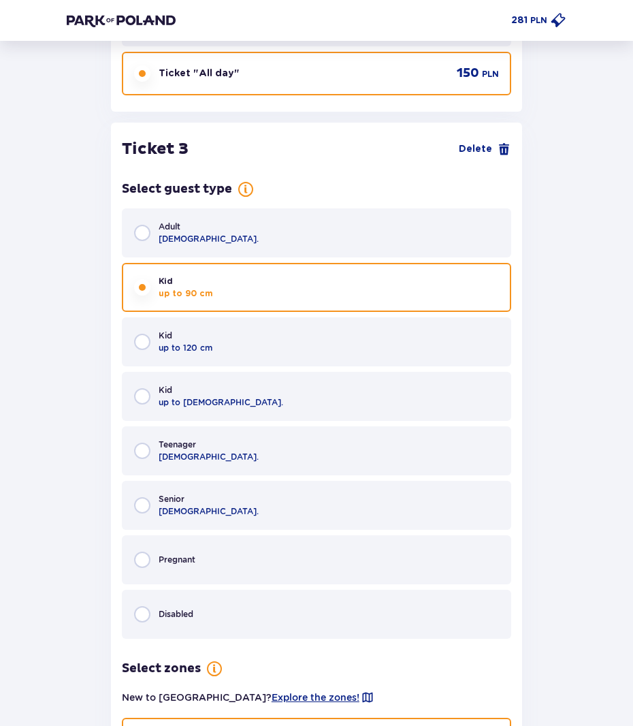
scroll to position [2723, 0]
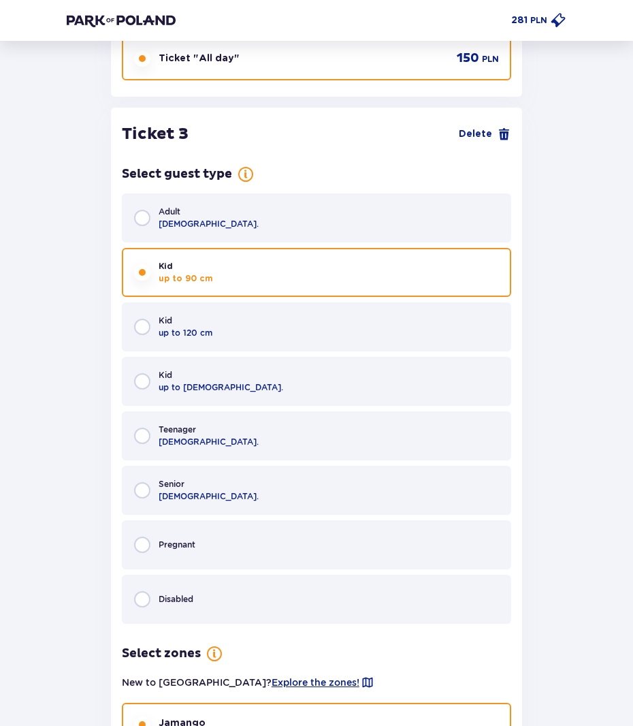
click at [248, 325] on div "Kid up to 120 cm" at bounding box center [316, 326] width 389 height 49
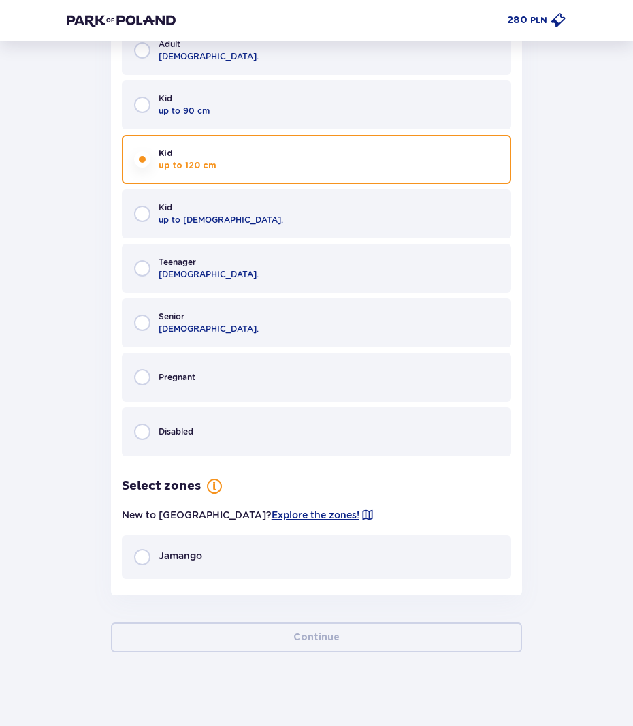
scroll to position [2822, 0]
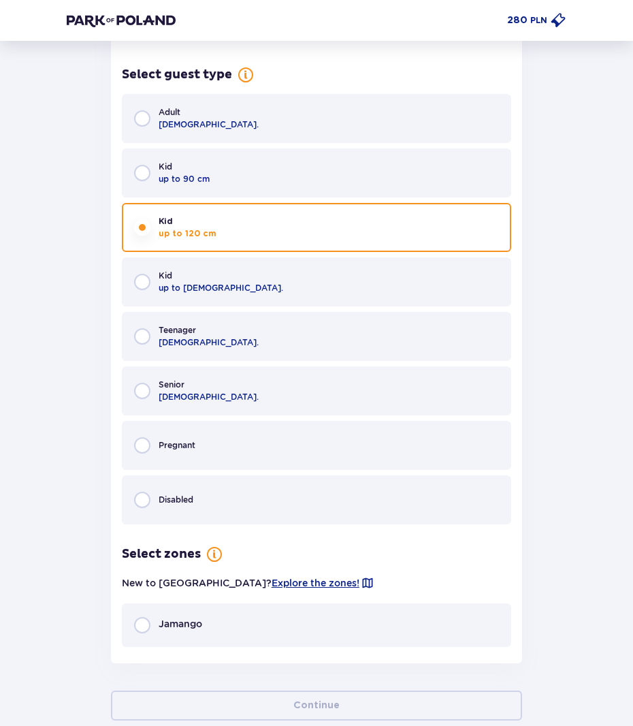
click at [337, 615] on div "Jamango" at bounding box center [316, 625] width 389 height 44
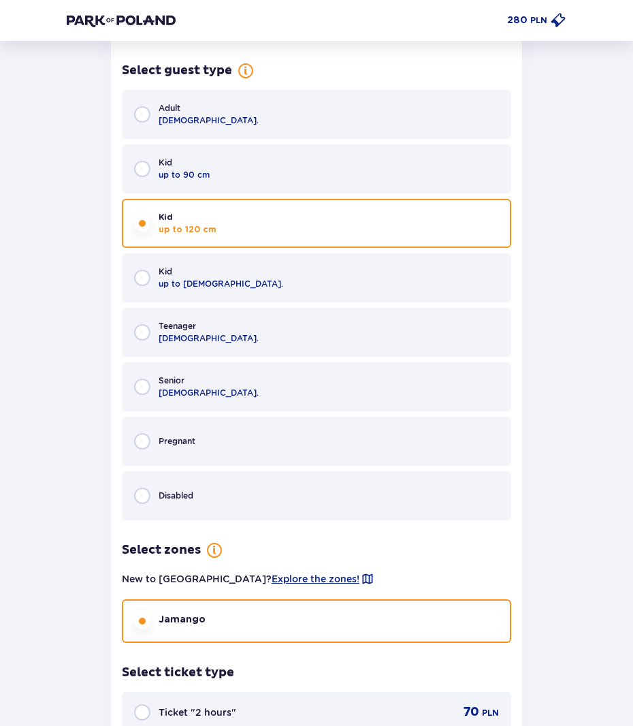
scroll to position [2816, 0]
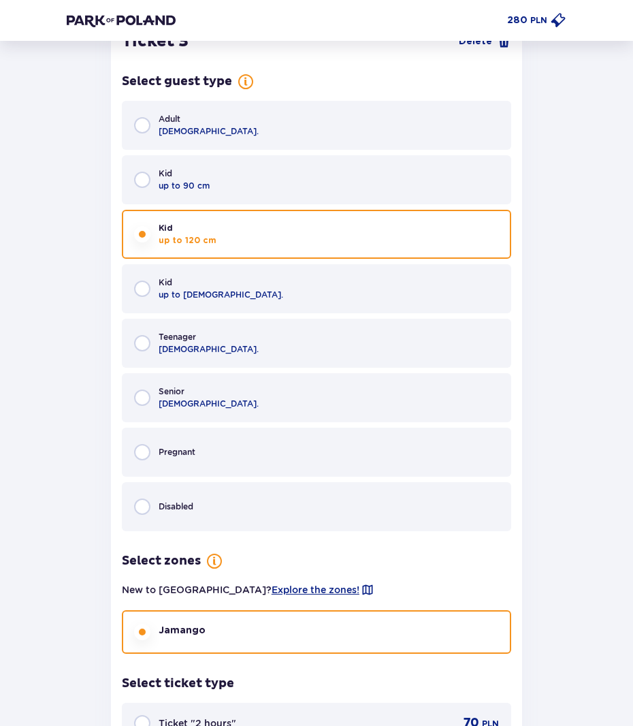
click at [210, 276] on div "Kid up to 16 y.o." at bounding box center [316, 288] width 389 height 49
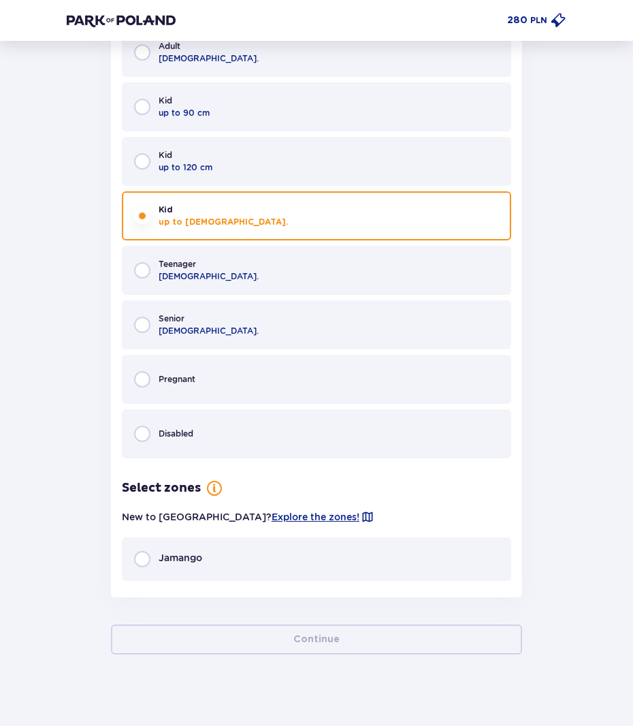
scroll to position [2890, 0]
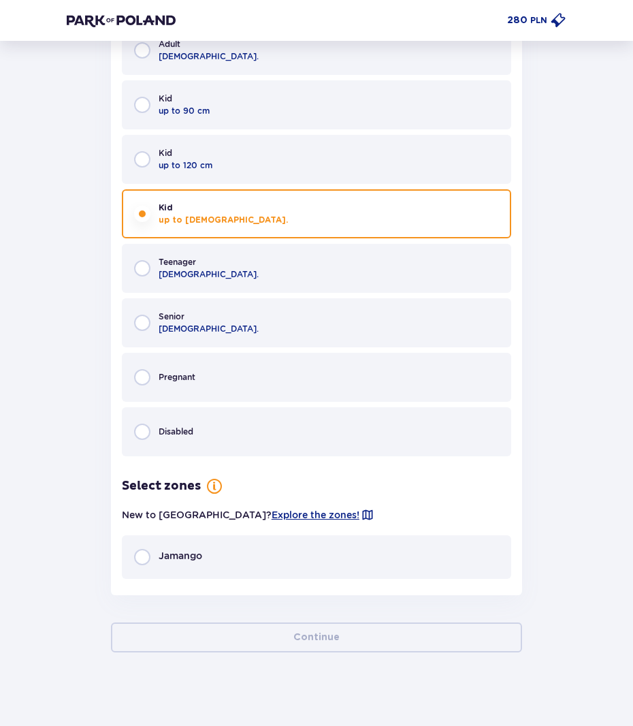
click at [293, 566] on div "Jamango" at bounding box center [316, 557] width 389 height 44
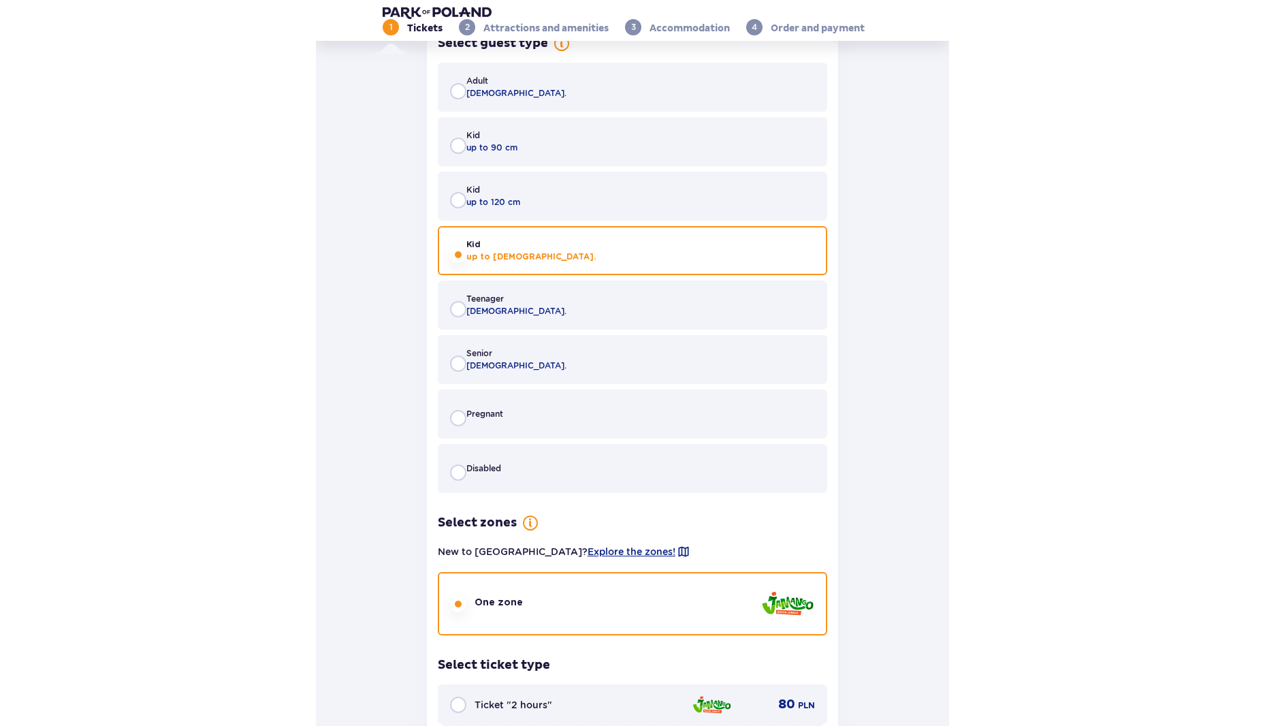
scroll to position [2326, 0]
